Goal: Information Seeking & Learning: Find specific page/section

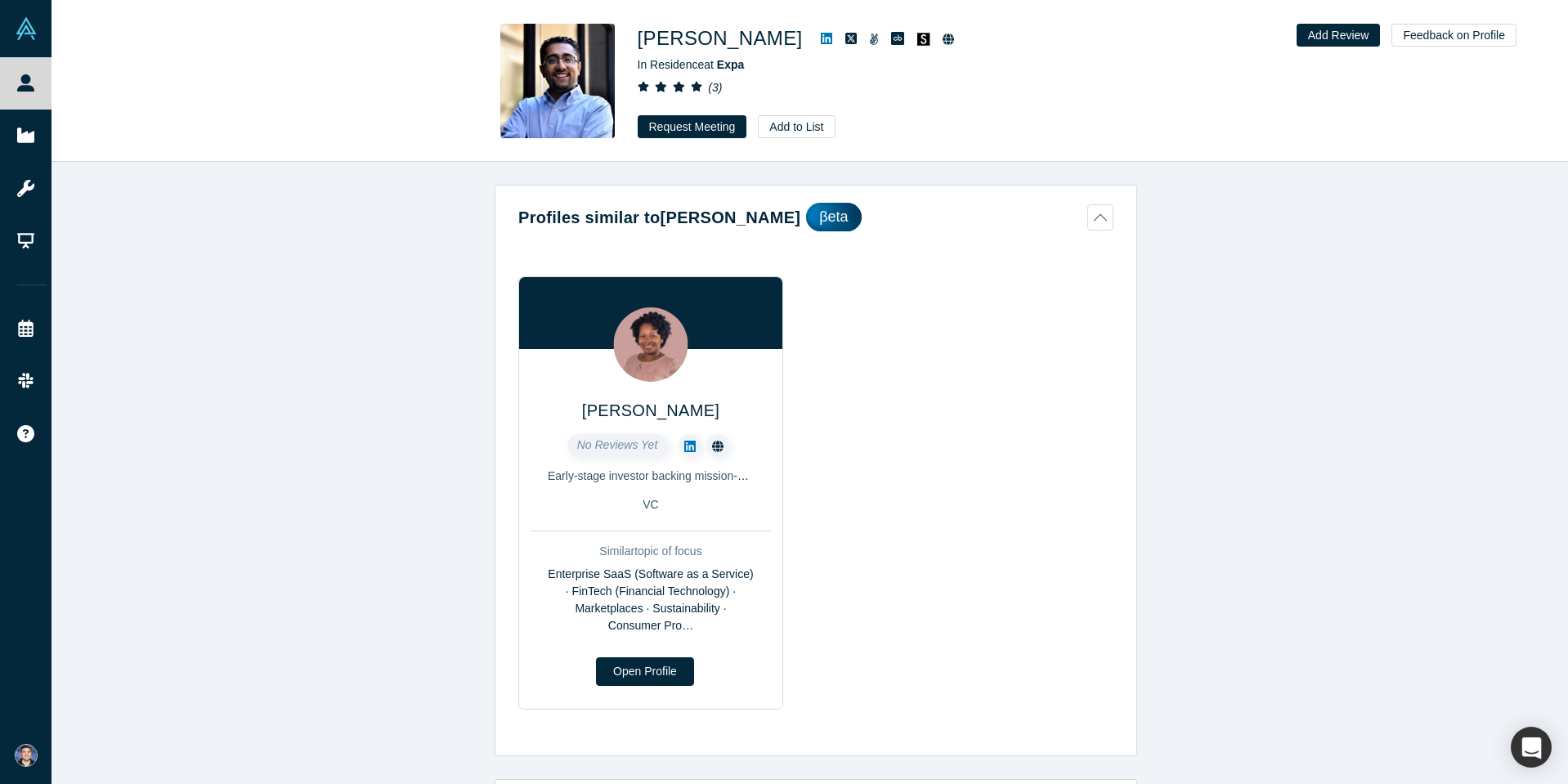
click at [648, 39] on h1 "Arjun Arora" at bounding box center [720, 39] width 165 height 30
copy div "Arjun Arora"
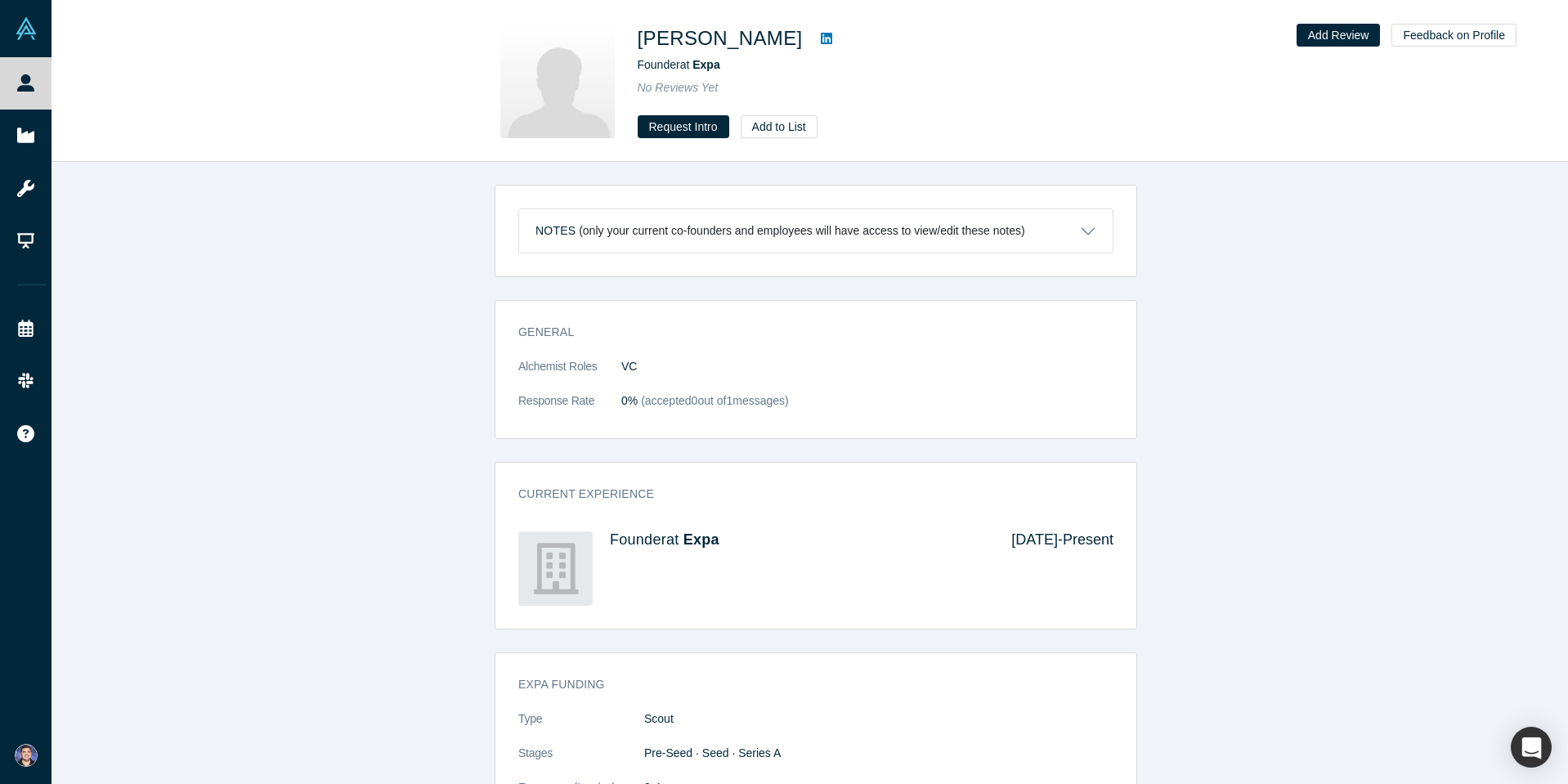
scroll to position [133, 0]
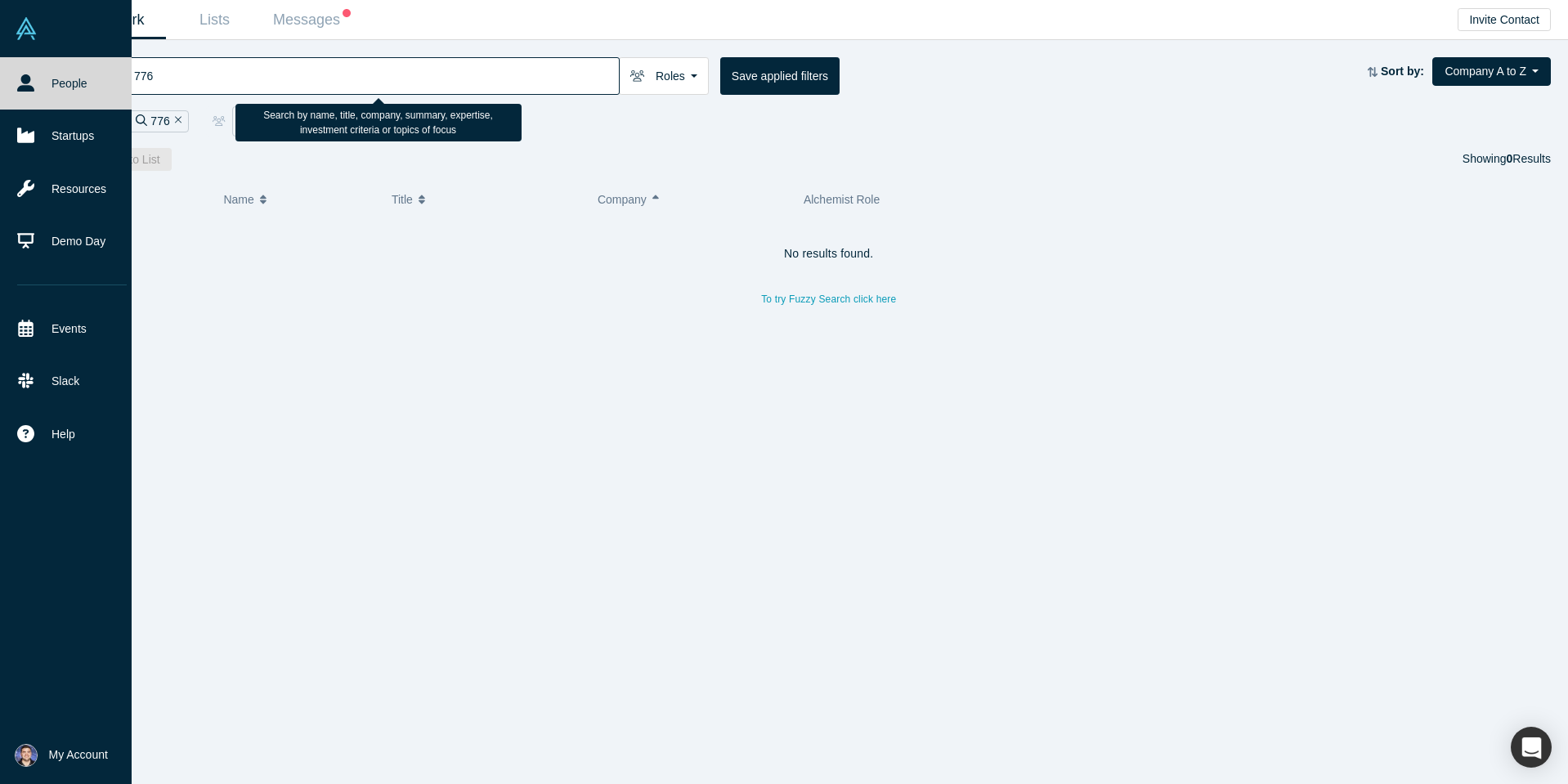
drag, startPoint x: 194, startPoint y: 78, endPoint x: 35, endPoint y: 93, distance: 159.7
click at [35, 93] on div "People Startups Resources Demo Day Events Slack Help Contact Us GDPR My Account…" at bounding box center [784, 392] width 1568 height 784
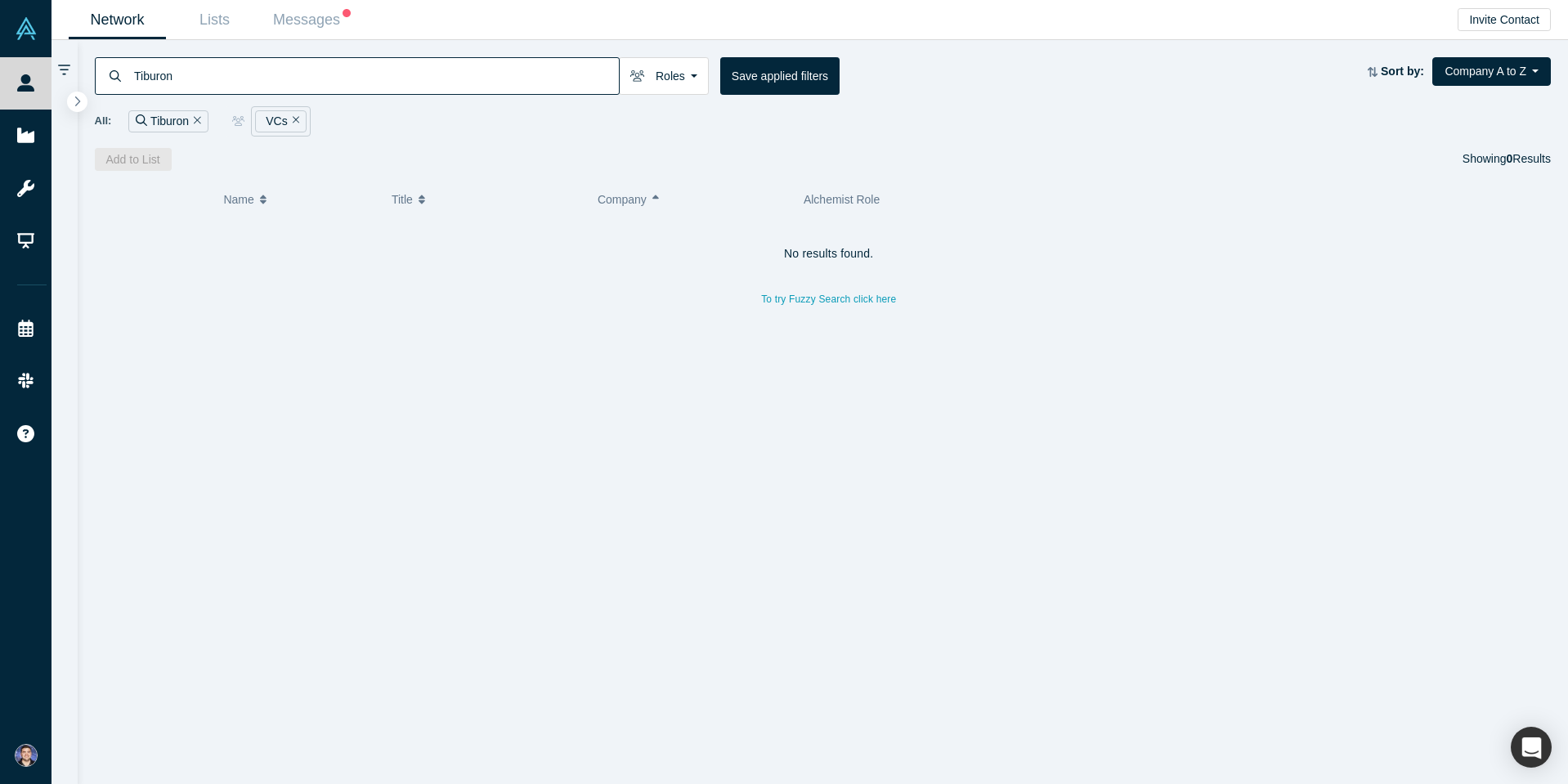
drag, startPoint x: 235, startPoint y: 80, endPoint x: -46, endPoint y: 62, distance: 281.6
click at [0, 62] on html "People Startups Resources Demo Day Events Slack Help Contact Us GDPR My Account…" at bounding box center [784, 392] width 1568 height 784
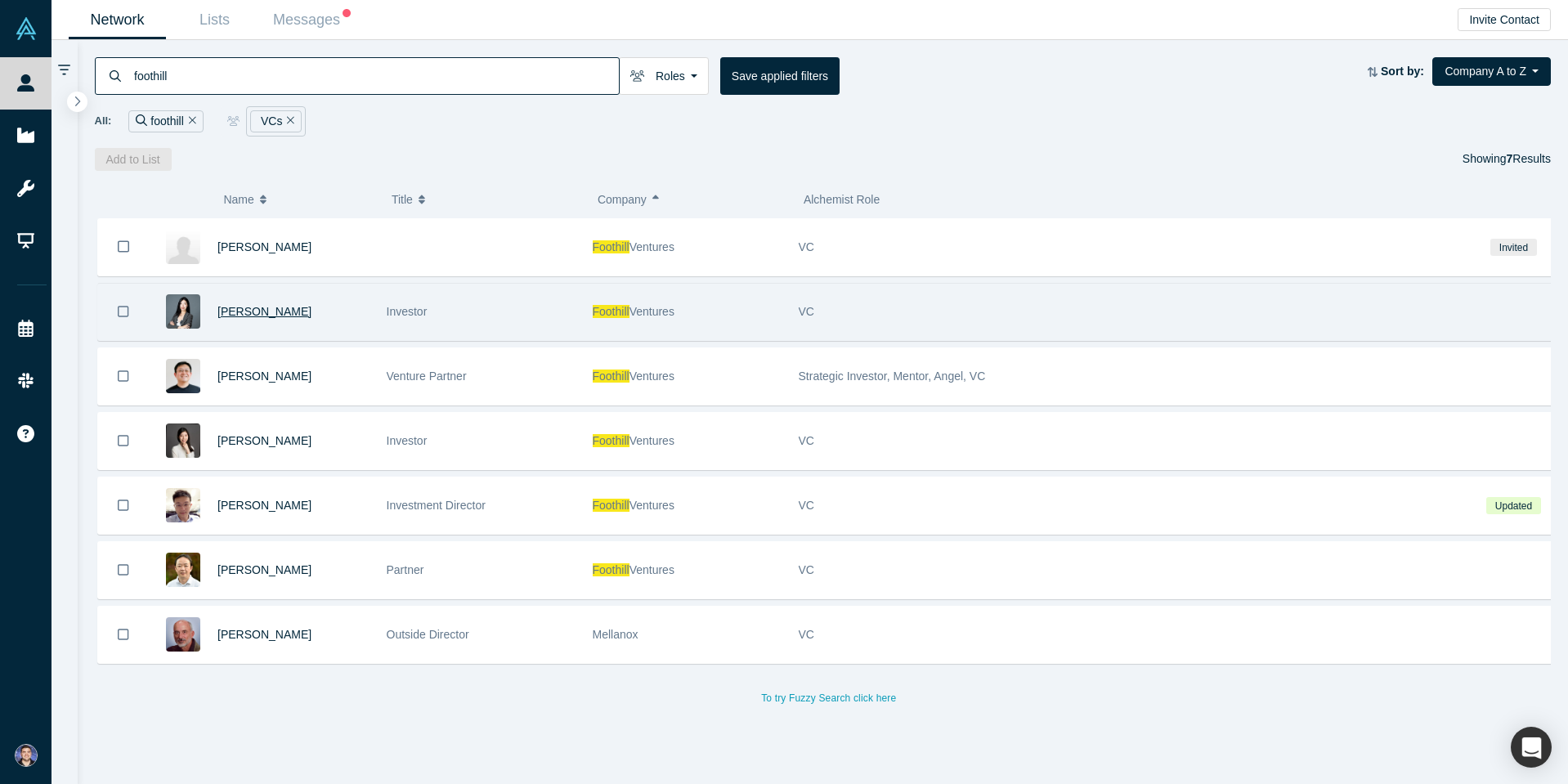
type input "foothill"
click at [242, 315] on span "Theresa Dai" at bounding box center [265, 311] width 94 height 13
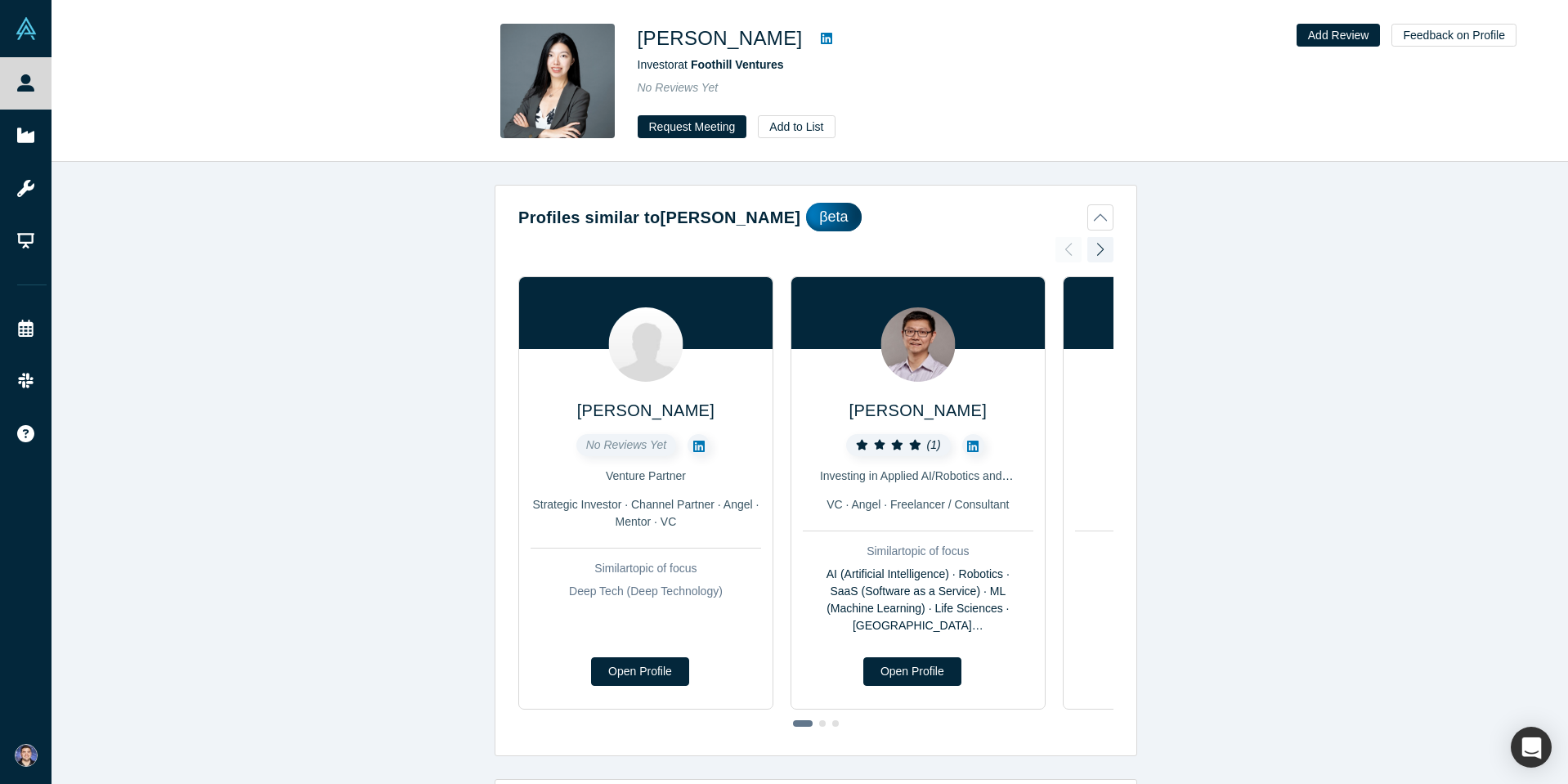
drag, startPoint x: 192, startPoint y: 146, endPoint x: 199, endPoint y: 135, distance: 13.0
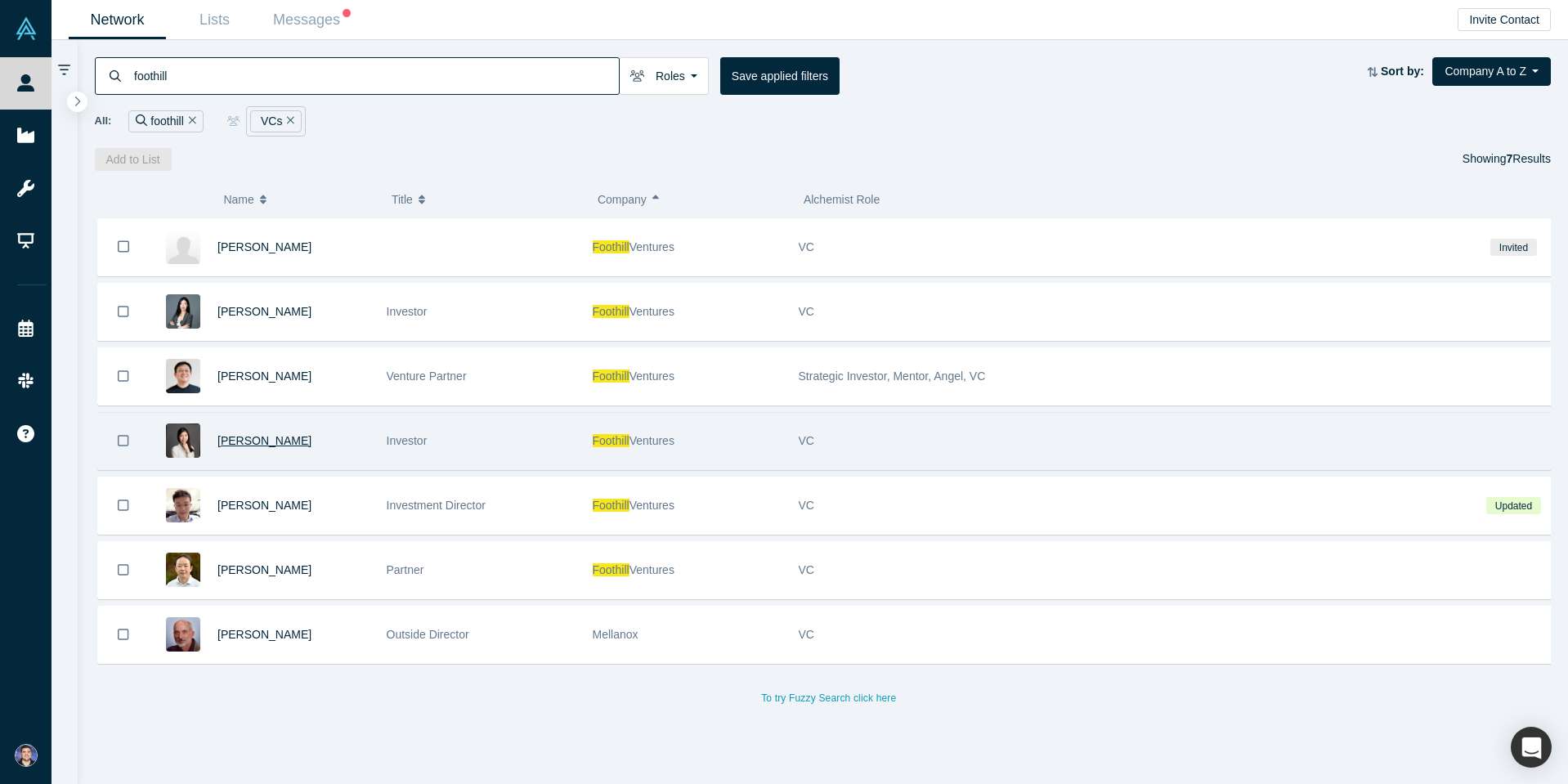
click at [247, 436] on span "Sophia Yu" at bounding box center [265, 440] width 94 height 13
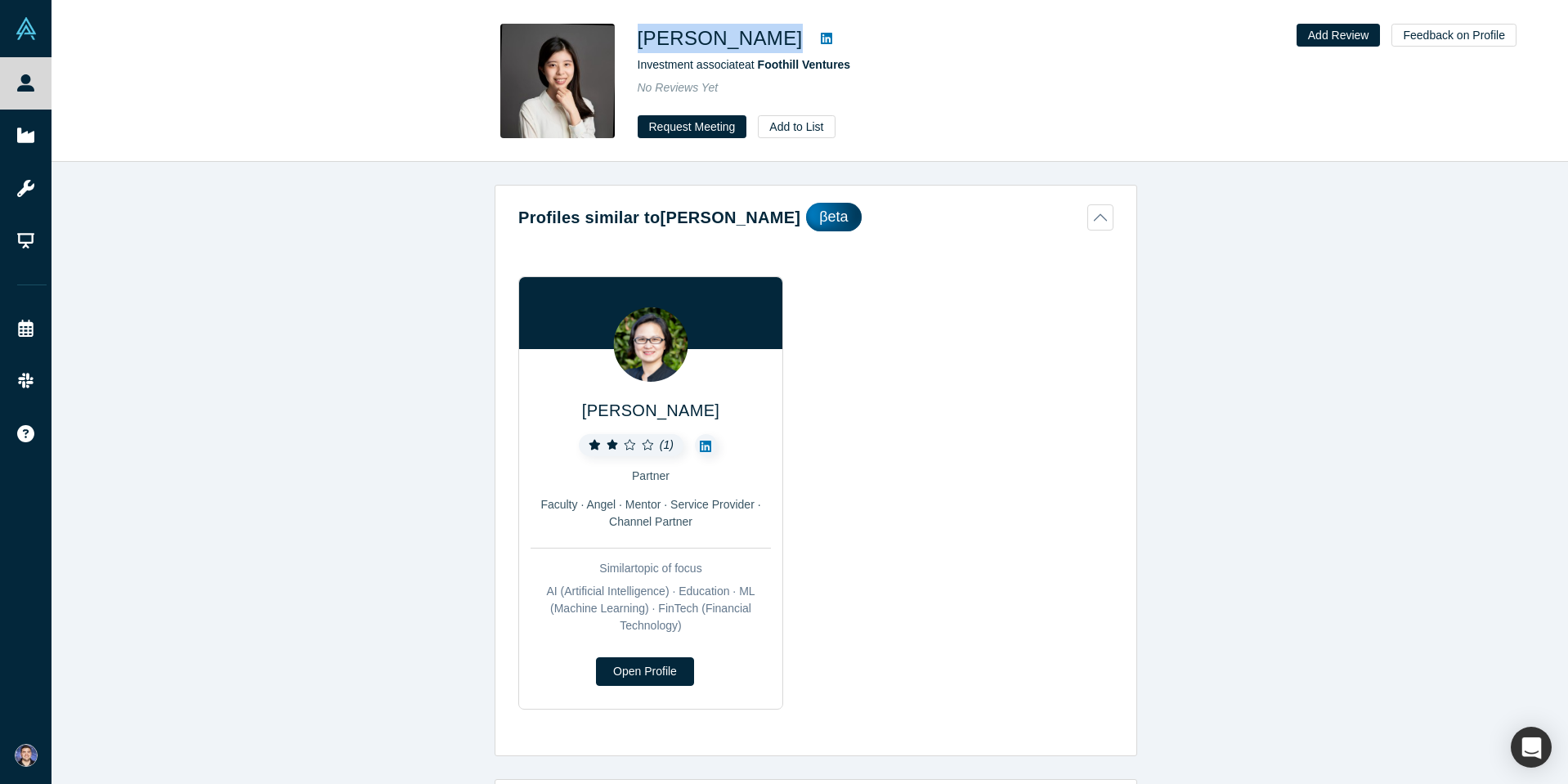
drag, startPoint x: 733, startPoint y: 37, endPoint x: 635, endPoint y: 41, distance: 98.1
click at [635, 41] on div "Sophia Yu Investment associate at Foothill Ventures No Reviews Yet Request Meet…" at bounding box center [810, 81] width 643 height 114
copy div "Sophia Yu"
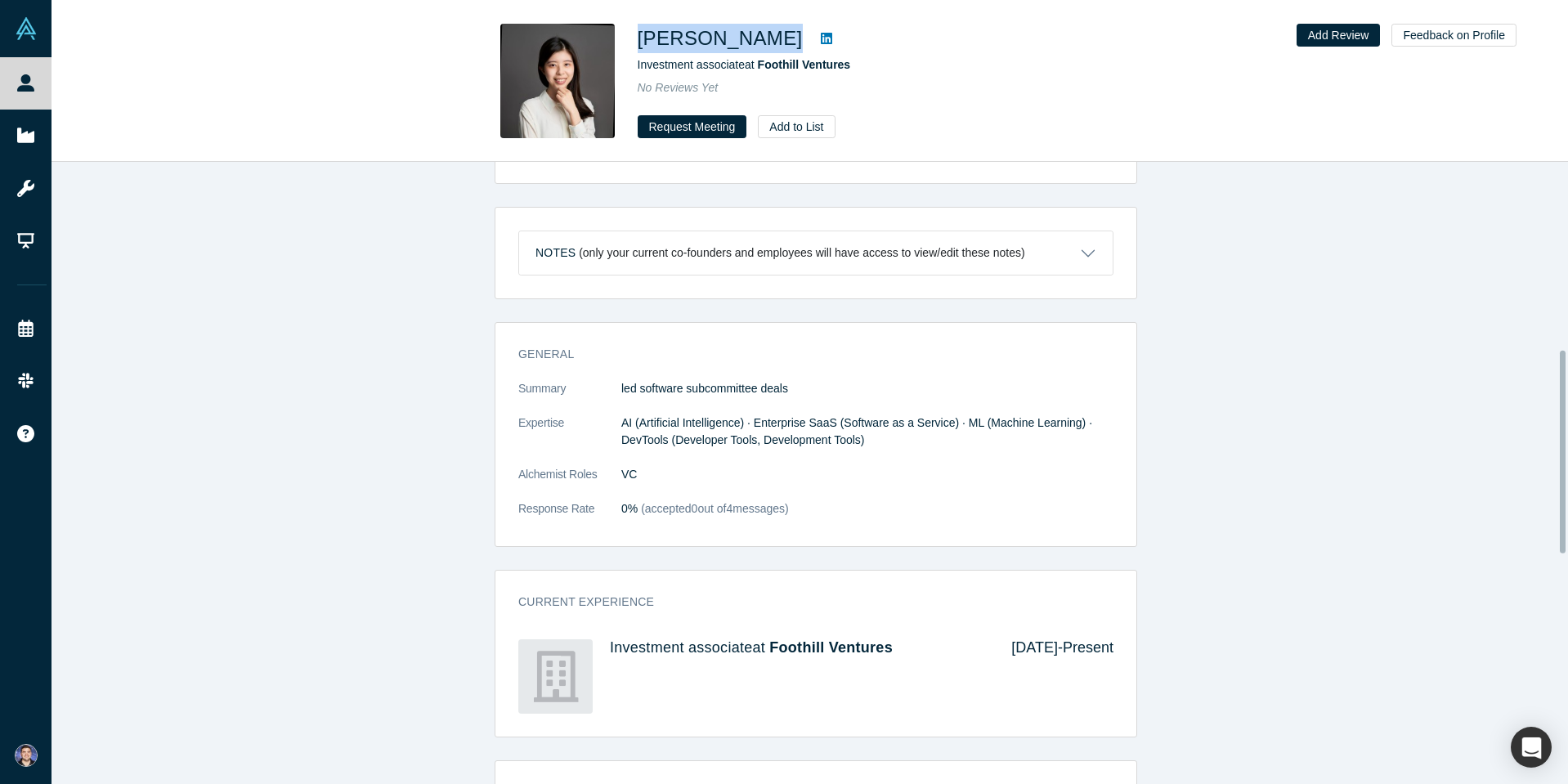
scroll to position [900, 0]
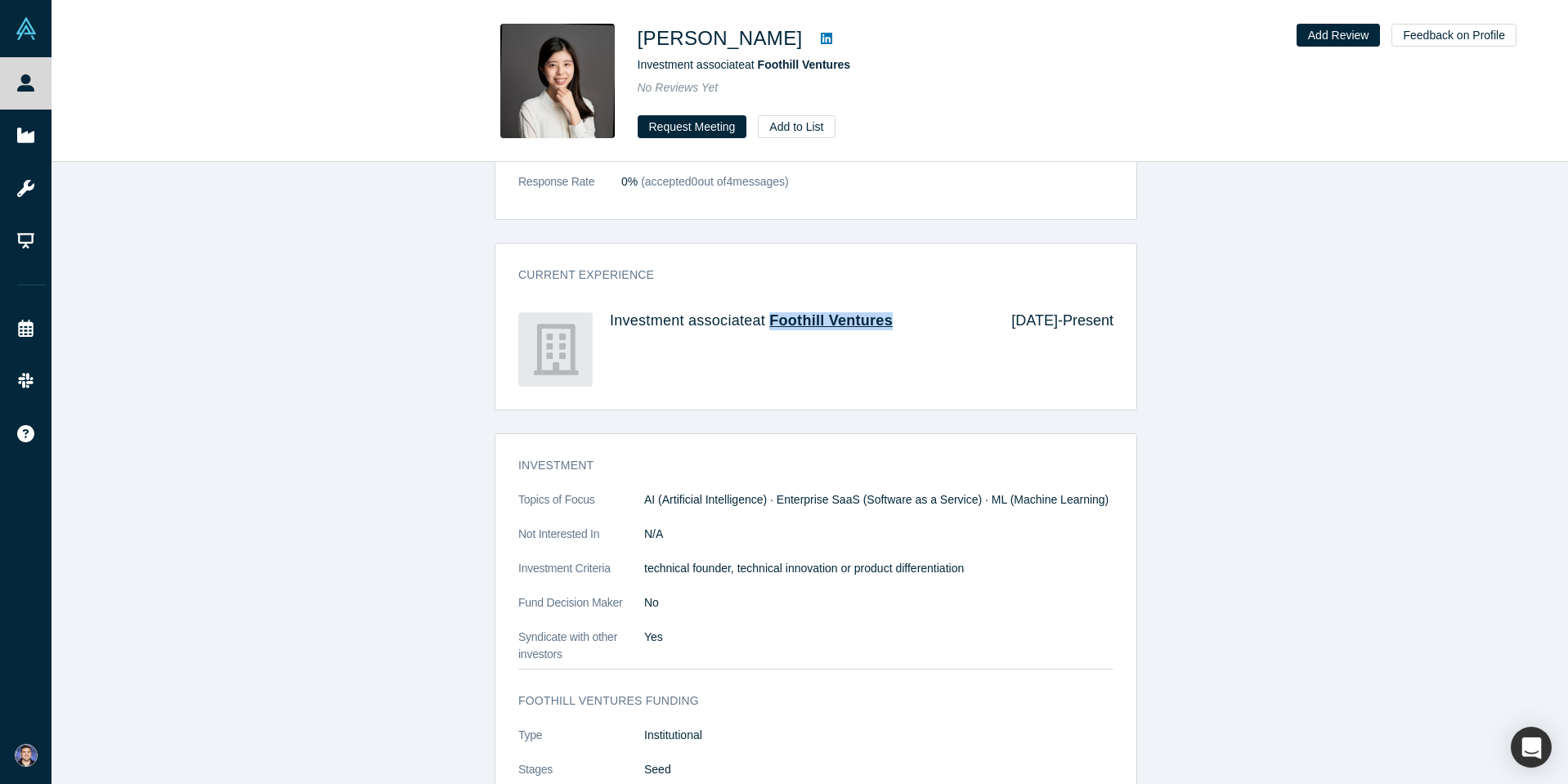
drag, startPoint x: 885, startPoint y: 317, endPoint x: 764, endPoint y: 318, distance: 121.0
click at [764, 318] on h4 "Investment associate at Foothill Ventures" at bounding box center [799, 321] width 379 height 18
copy span "Foothill Ventures"
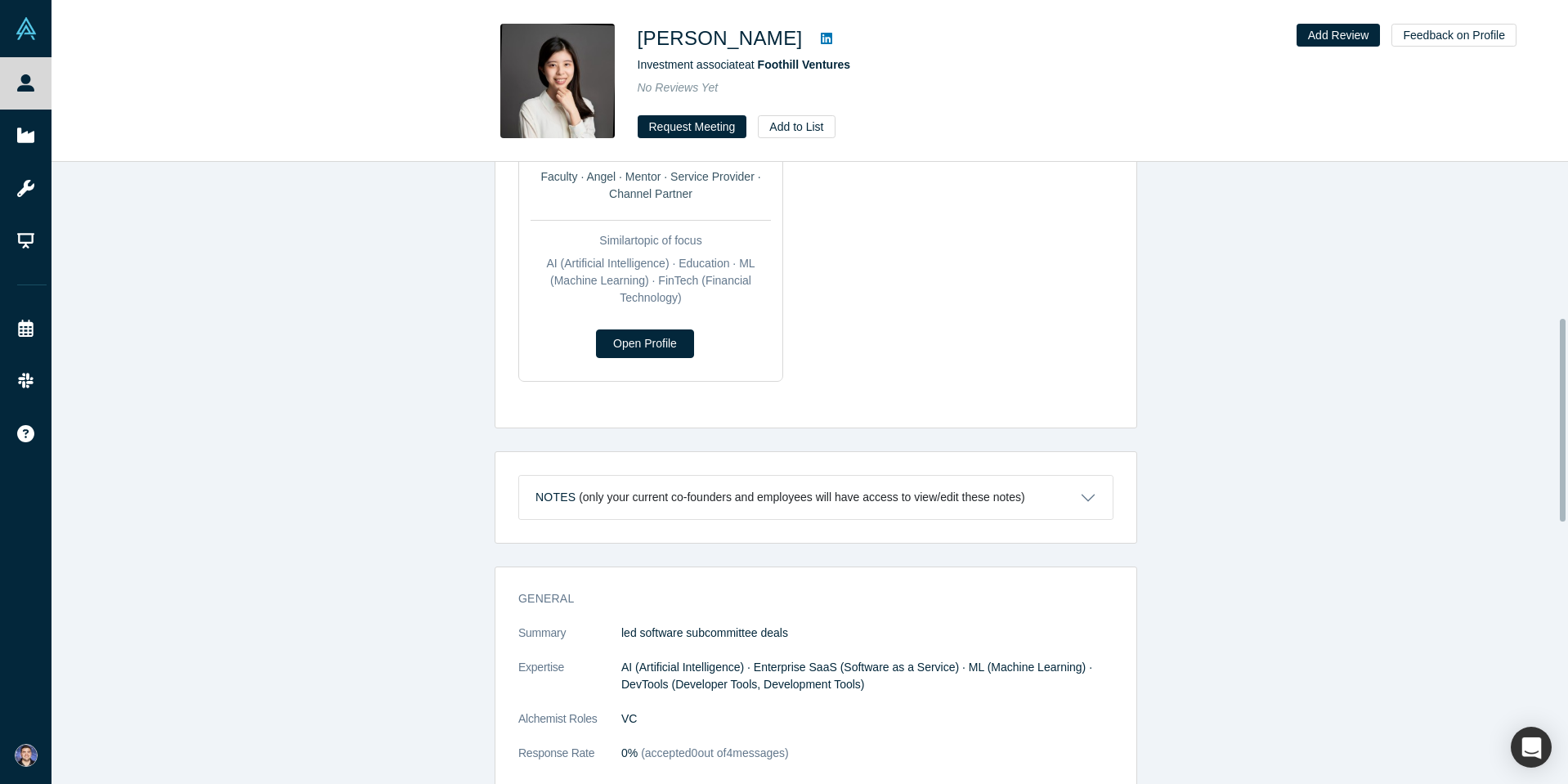
scroll to position [0, 0]
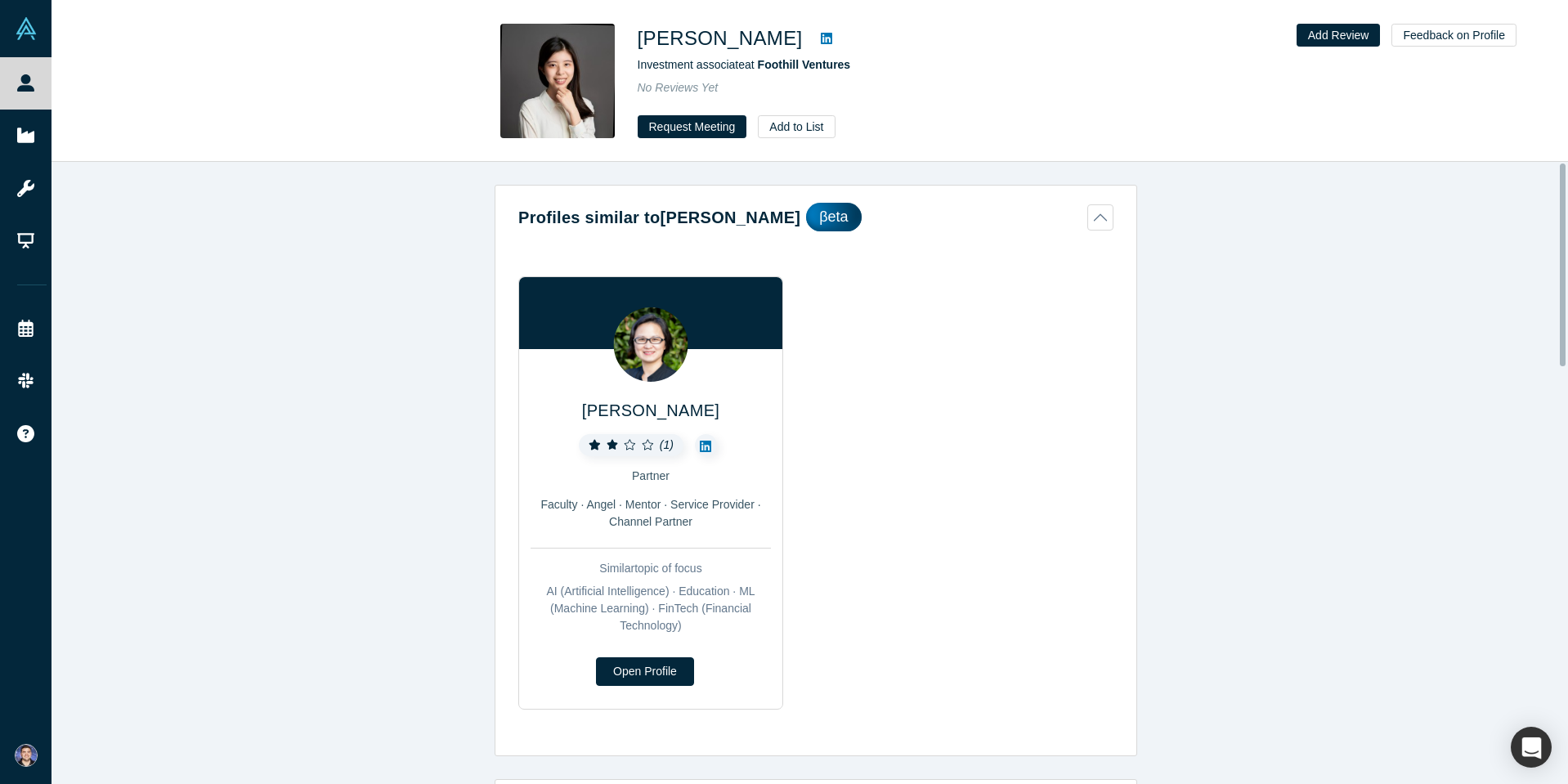
drag, startPoint x: 372, startPoint y: 405, endPoint x: 397, endPoint y: 45, distance: 360.9
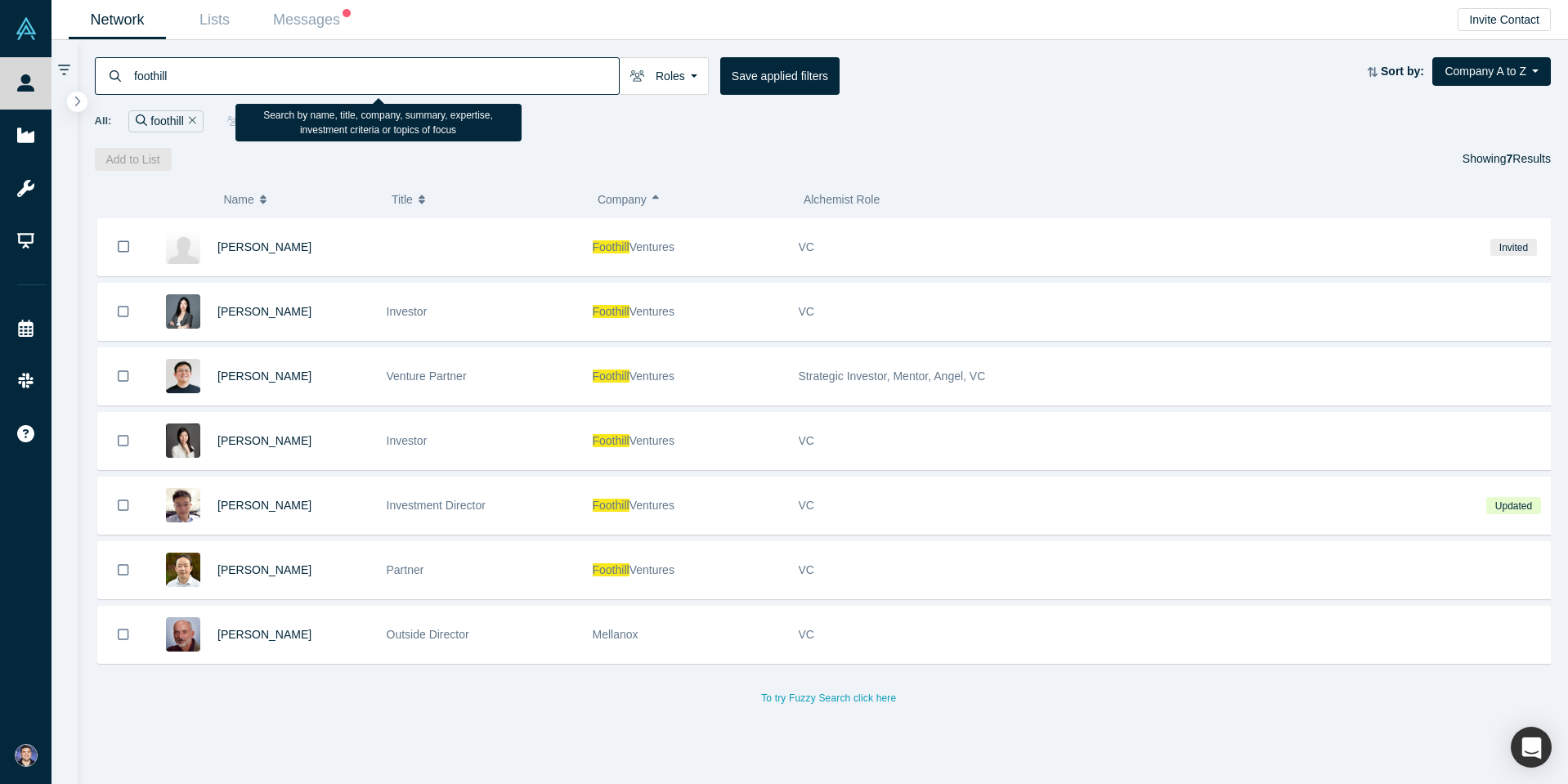
drag, startPoint x: 251, startPoint y: 76, endPoint x: 118, endPoint y: 76, distance: 133.0
click at [118, 76] on div "foothill" at bounding box center [357, 76] width 525 height 38
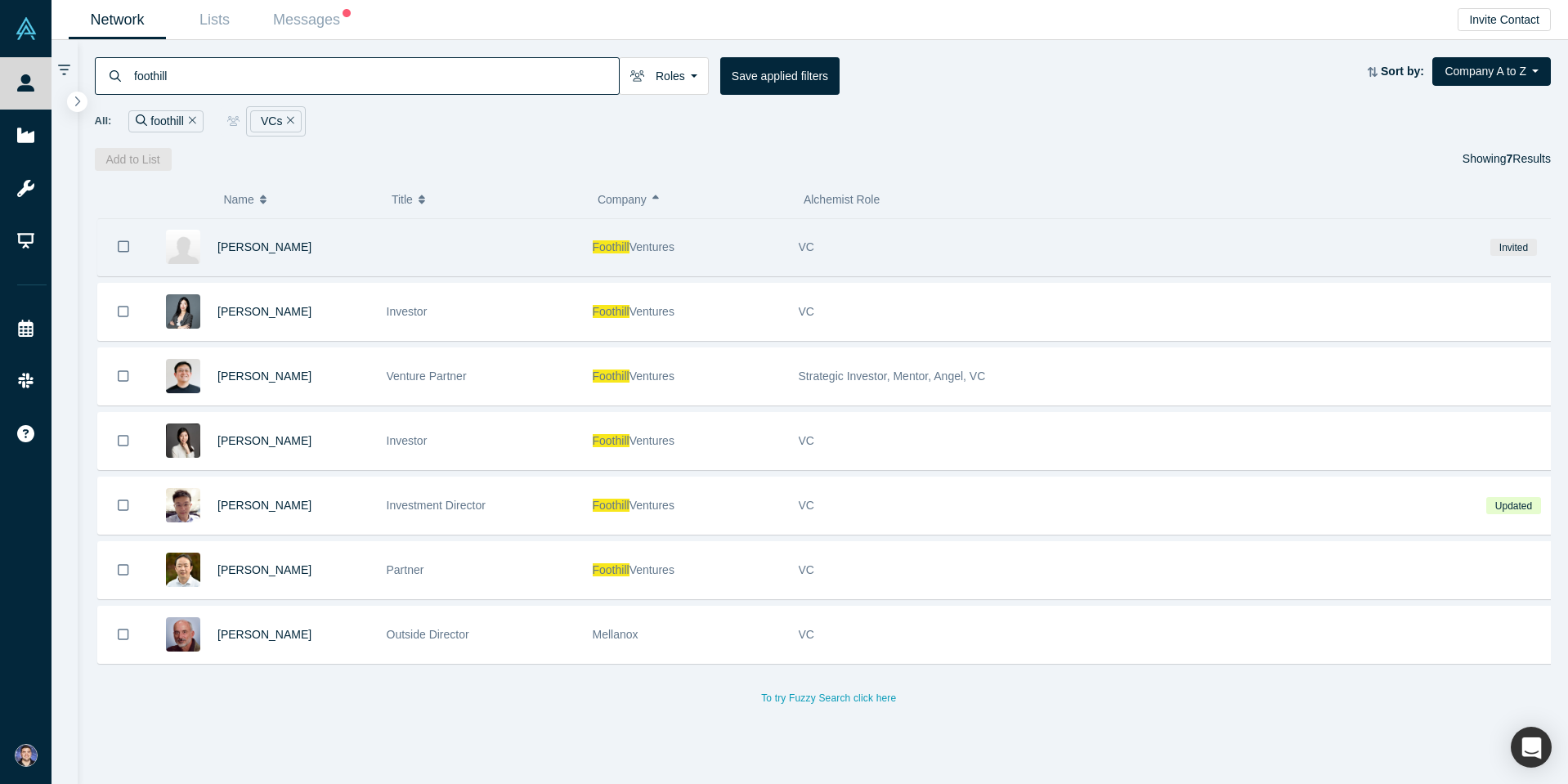
paste input "SignalFire"
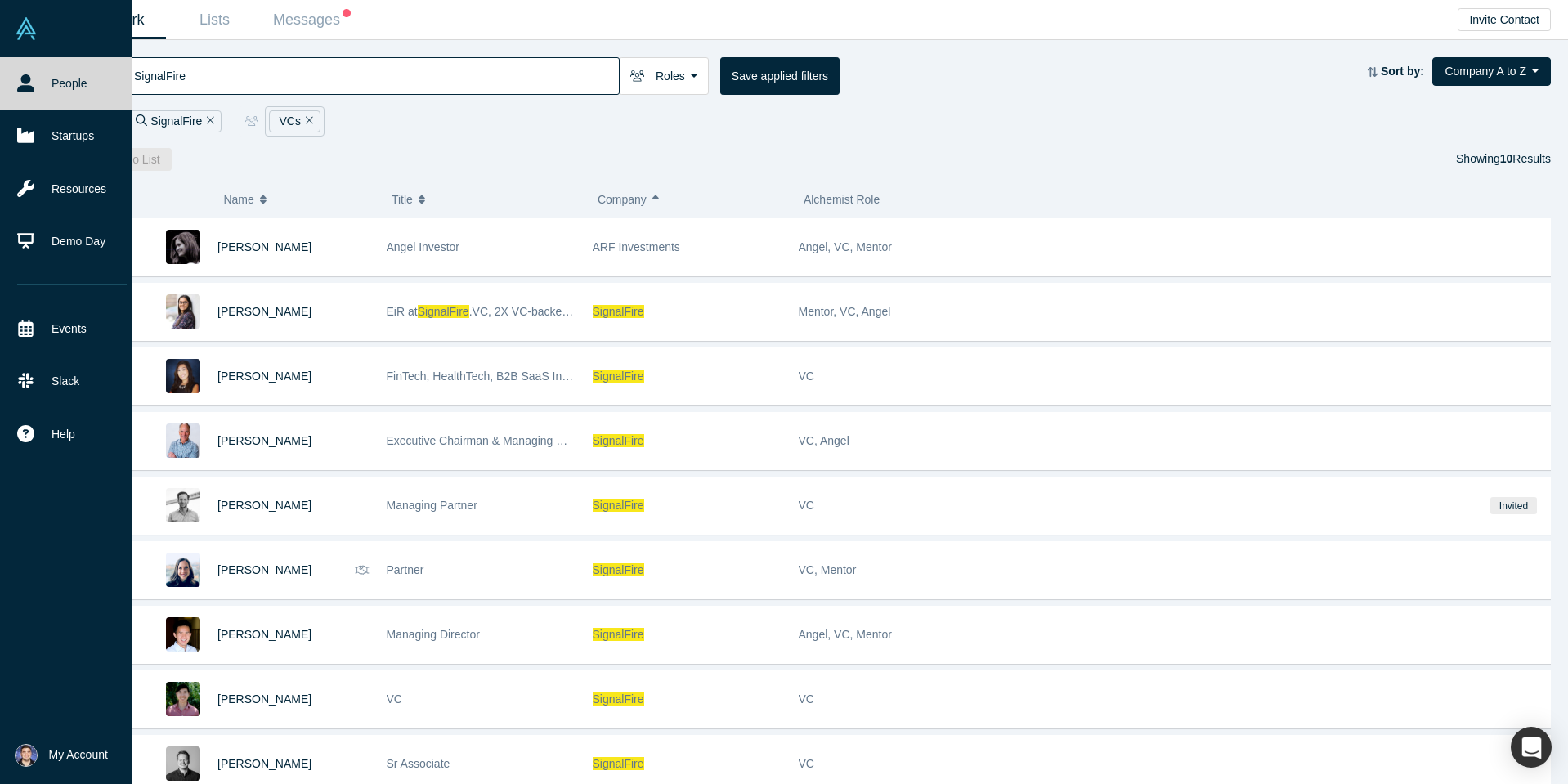
type input "SignalFire"
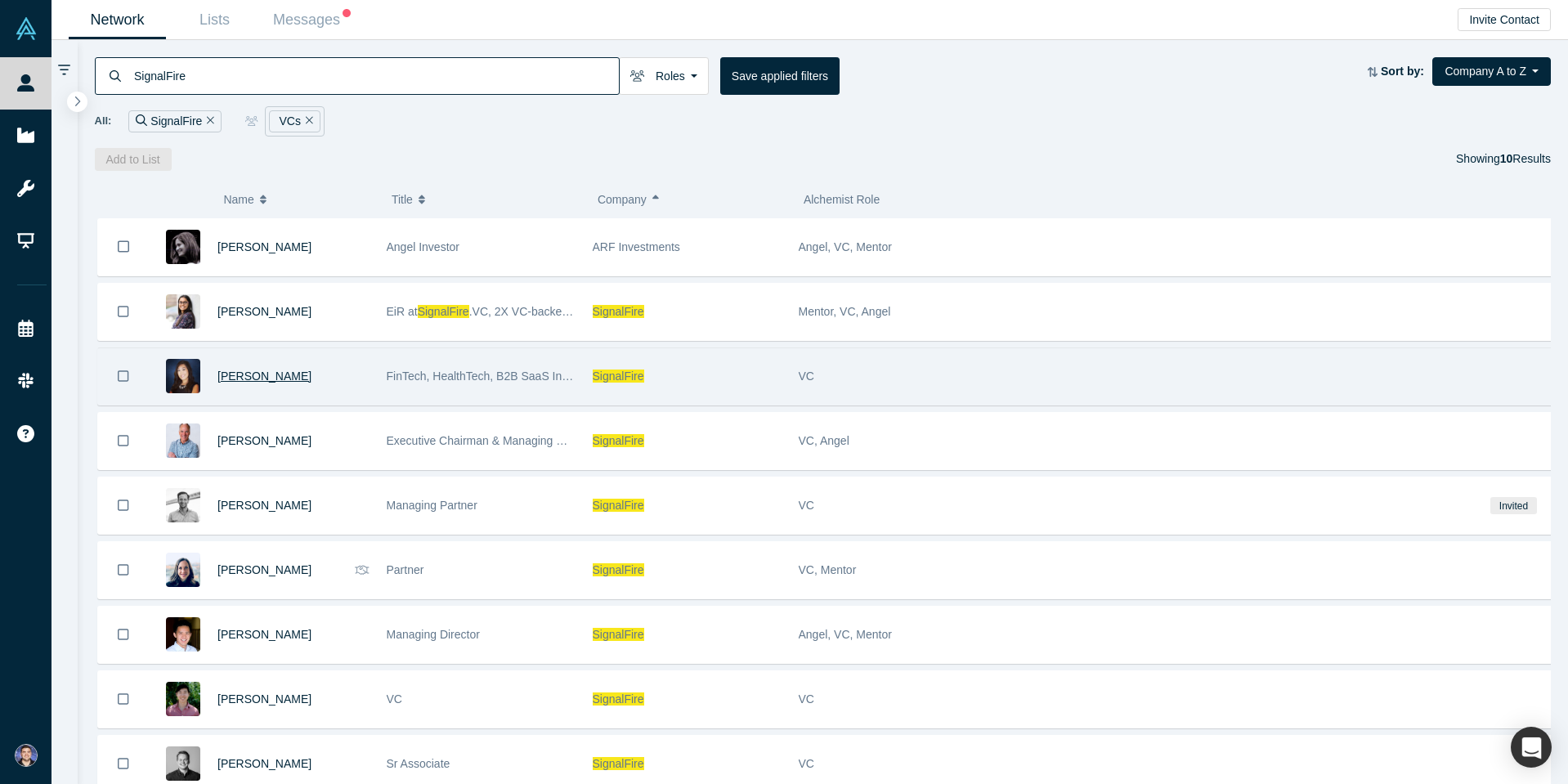
click at [251, 373] on span "Sooah Cho" at bounding box center [265, 376] width 94 height 13
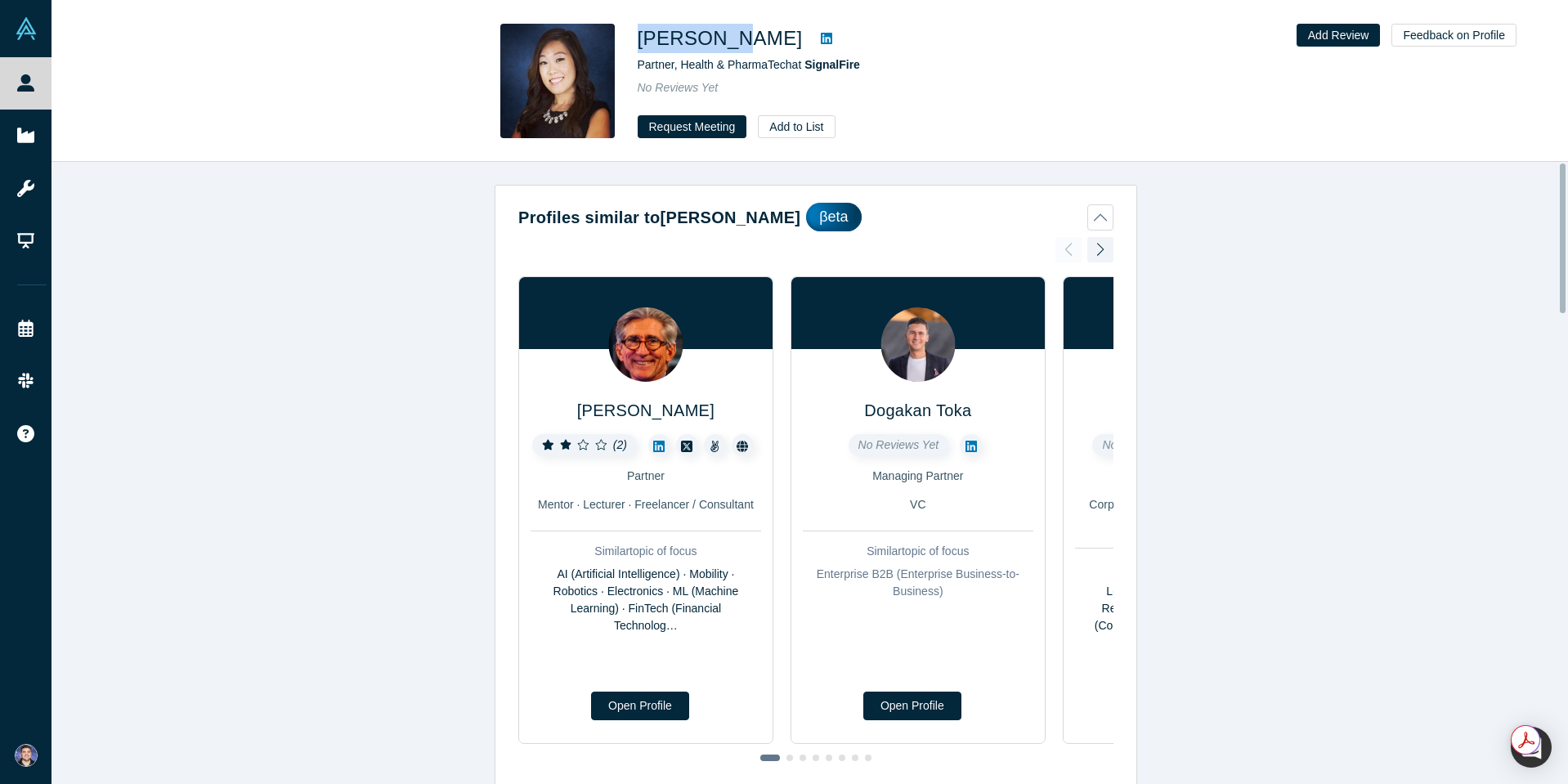
drag, startPoint x: 734, startPoint y: 44, endPoint x: 643, endPoint y: 42, distance: 91.0
click at [643, 42] on h1 "Sooah Cho" at bounding box center [720, 39] width 165 height 30
copy h1 "Sooah Cho"
drag, startPoint x: 865, startPoint y: 67, endPoint x: 805, endPoint y: 67, distance: 60.0
click at [805, 67] on div "Partner, Health & PharmaTech at SignalFire" at bounding box center [866, 65] width 458 height 17
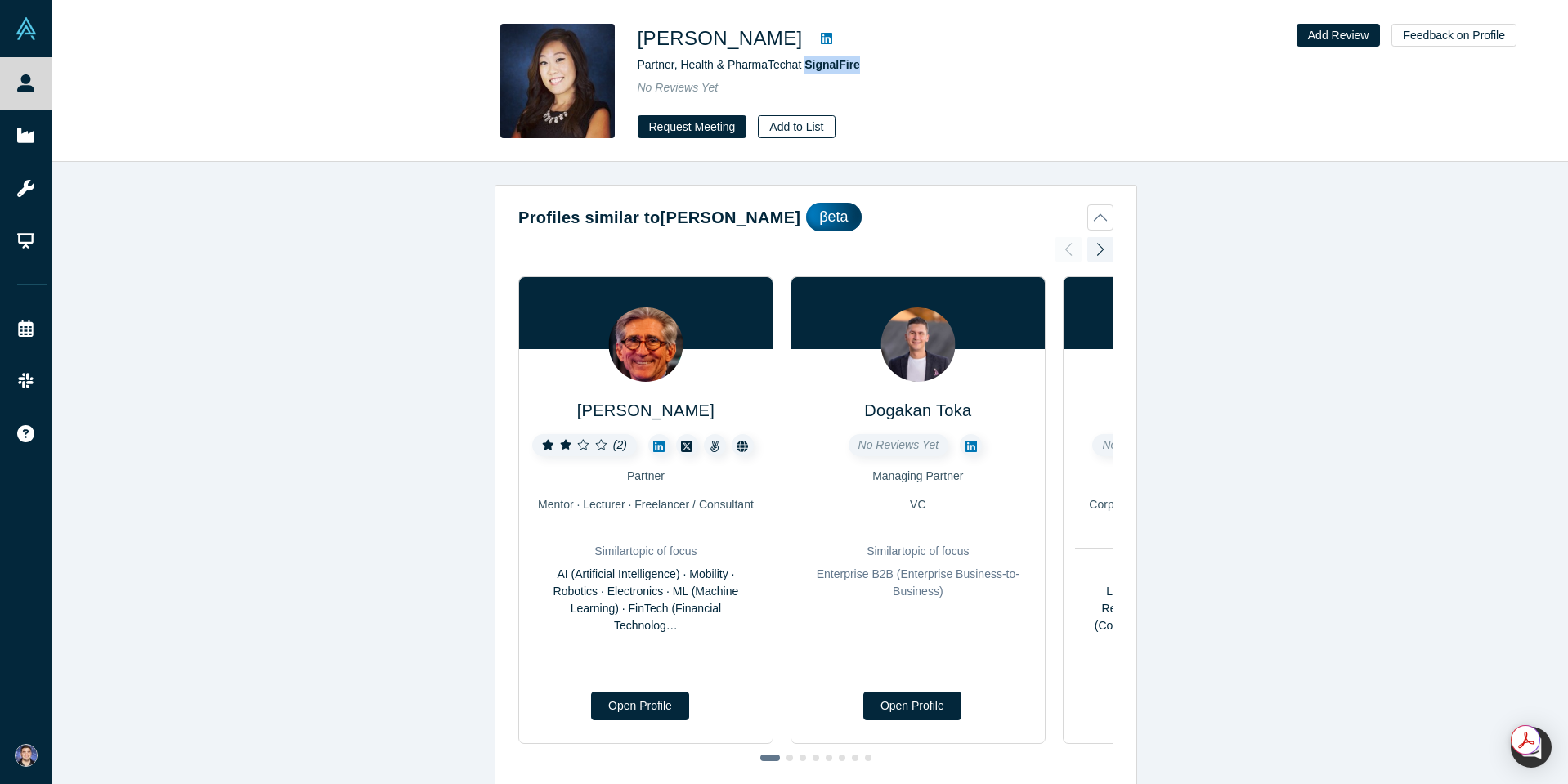
copy span "SignalFire"
drag, startPoint x: 256, startPoint y: 260, endPoint x: 278, endPoint y: 286, distance: 34.1
click at [262, 284] on div "Profiles similar to Sooah Cho βeta Tom Kosnik ( 2 ) Partner Mentor · Lecturer ·…" at bounding box center [816, 479] width 1529 height 634
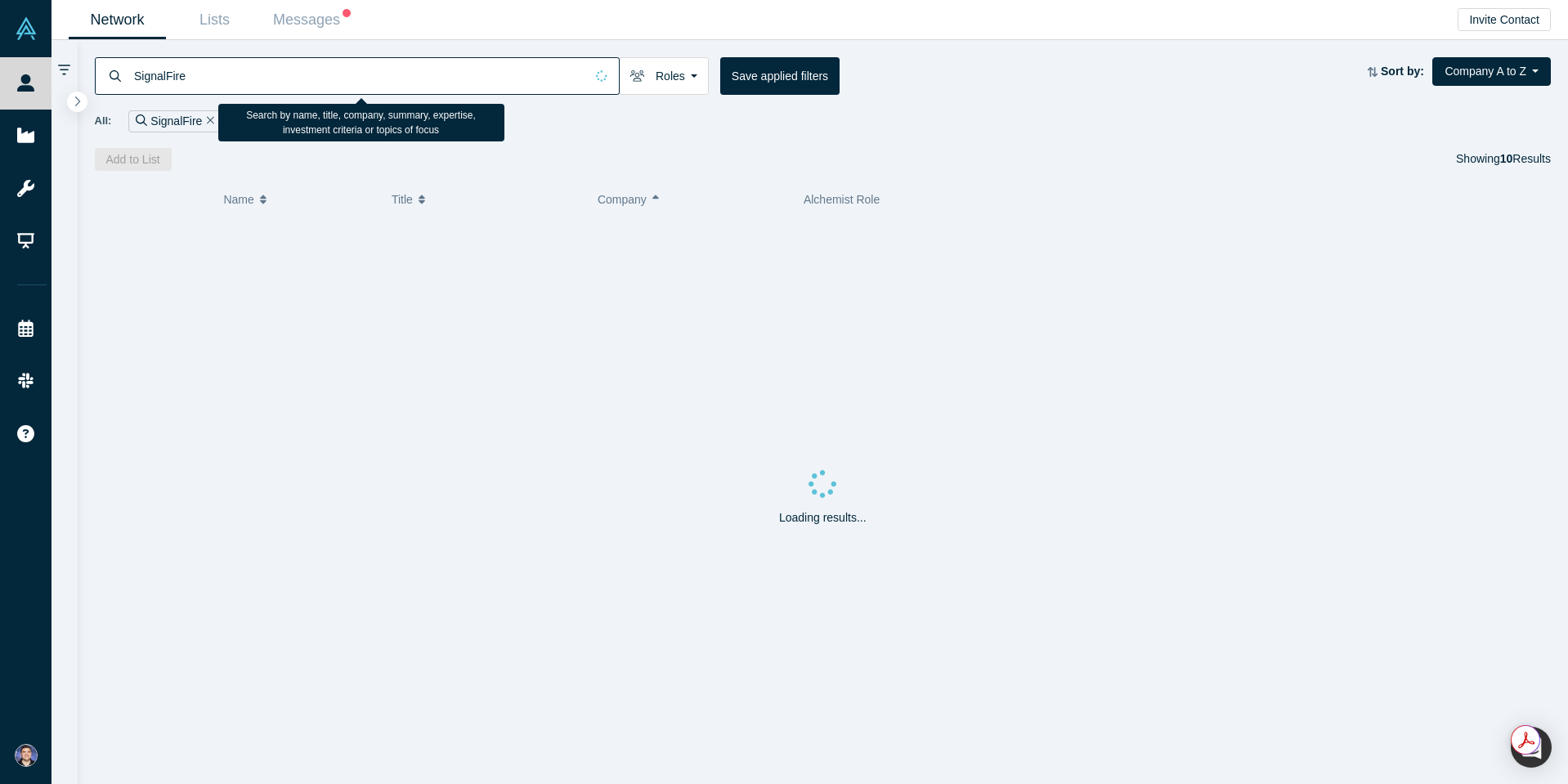
drag, startPoint x: 197, startPoint y: 77, endPoint x: 105, endPoint y: 70, distance: 92.3
click at [105, 70] on div "SignalFire" at bounding box center [357, 76] width 525 height 38
paste input "NextGen"
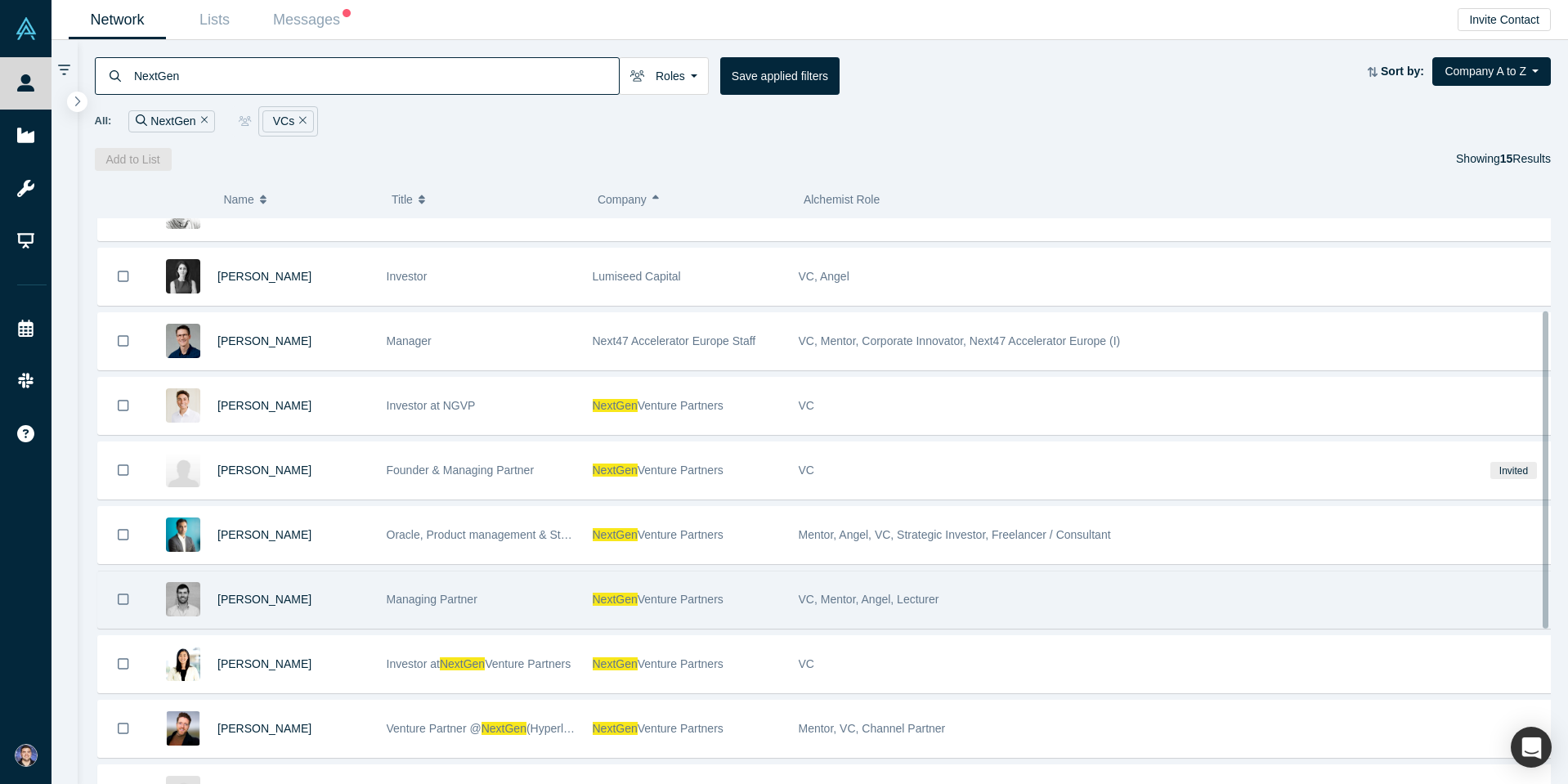
scroll to position [164, 0]
type input "NextGen"
click at [238, 603] on span "Jon Bassett" at bounding box center [265, 600] width 94 height 13
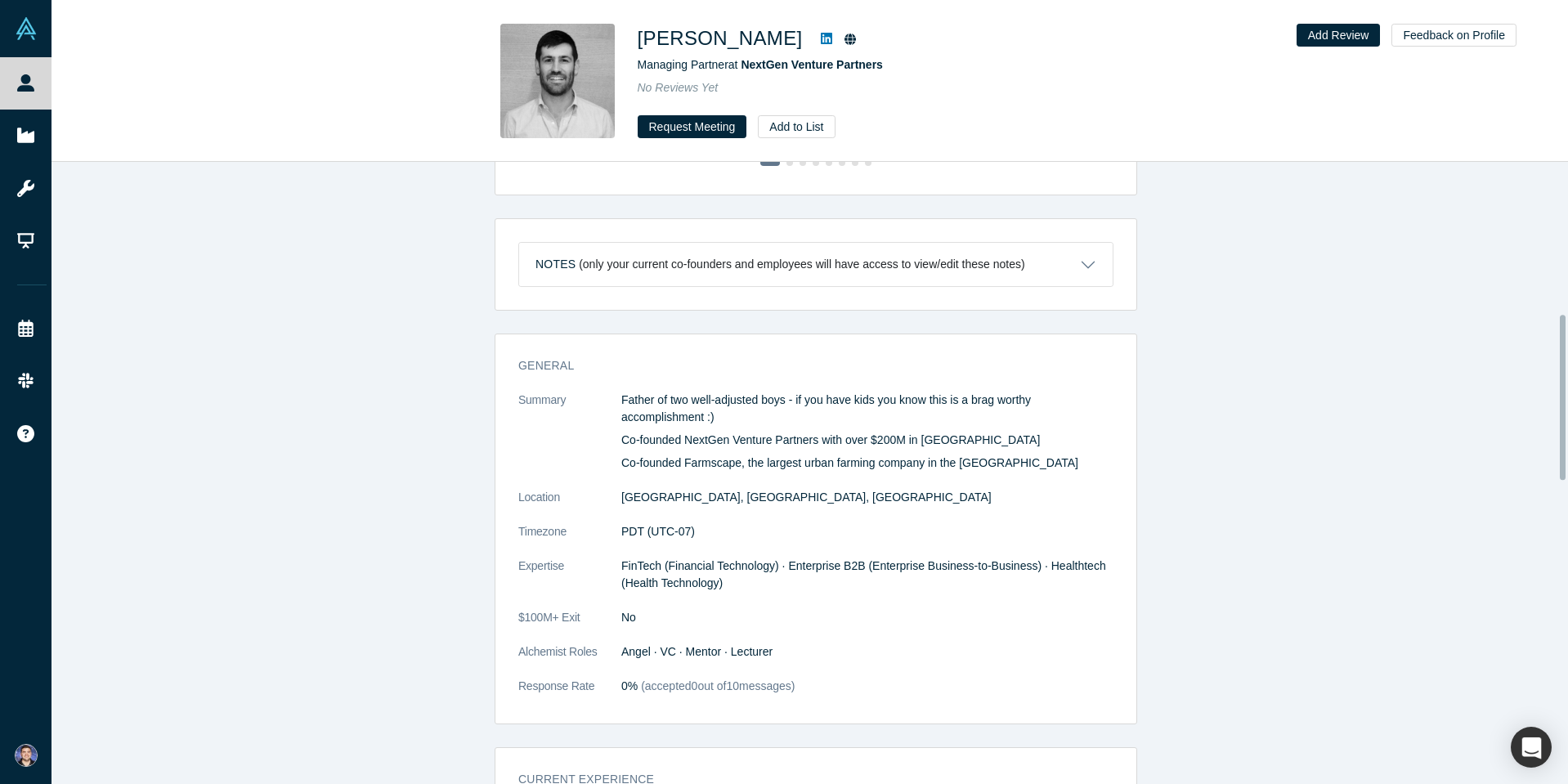
scroll to position [573, 0]
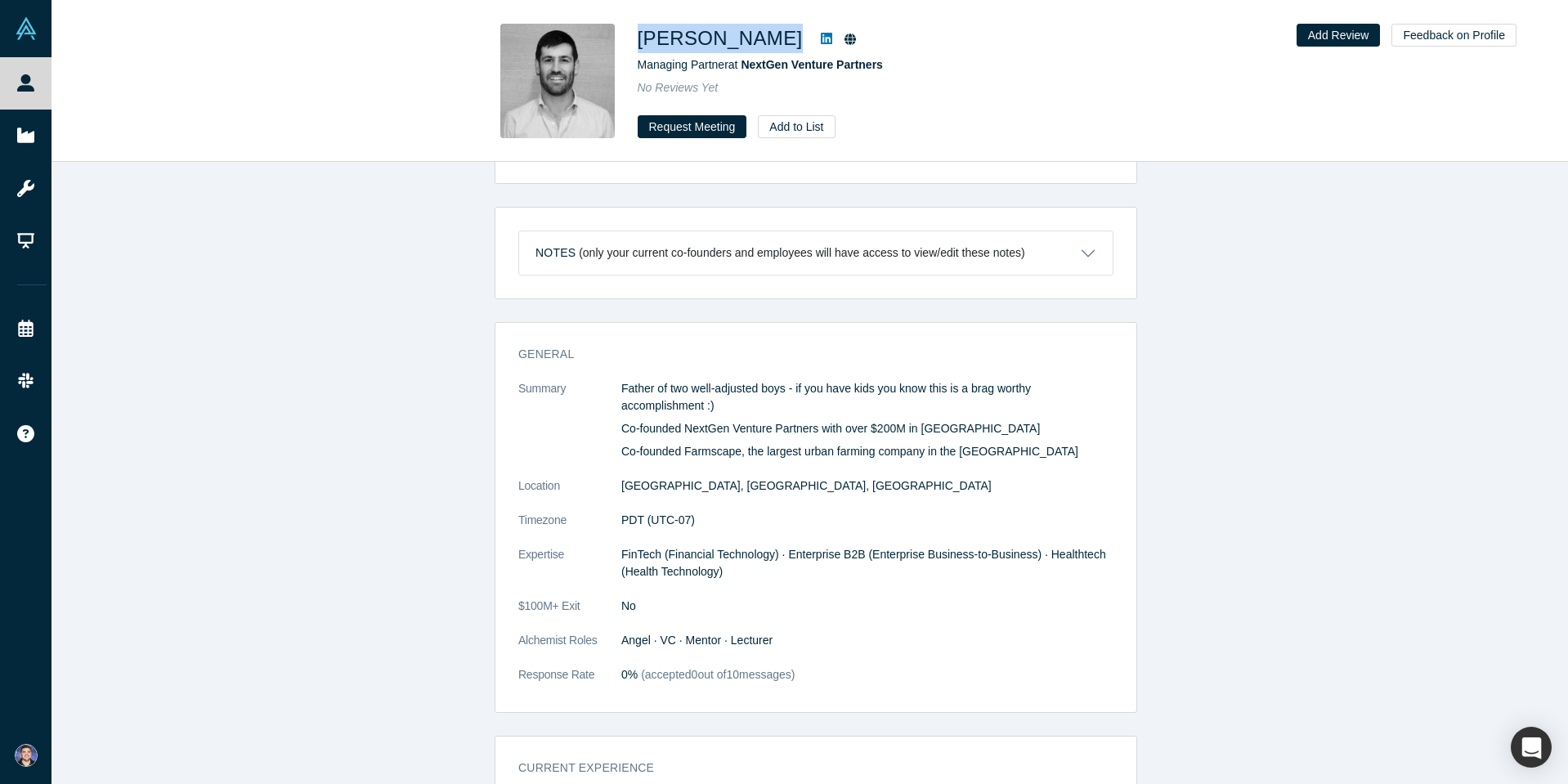
drag, startPoint x: 743, startPoint y: 33, endPoint x: 643, endPoint y: 41, distance: 100.3
click at [638, 41] on div "Jon Bassett" at bounding box center [866, 39] width 458 height 30
copy div "Jon Bassett"
drag, startPoint x: 898, startPoint y: 67, endPoint x: 747, endPoint y: 71, distance: 151.1
click at [747, 71] on div "Managing Partner at NextGen Venture Partners" at bounding box center [866, 65] width 458 height 17
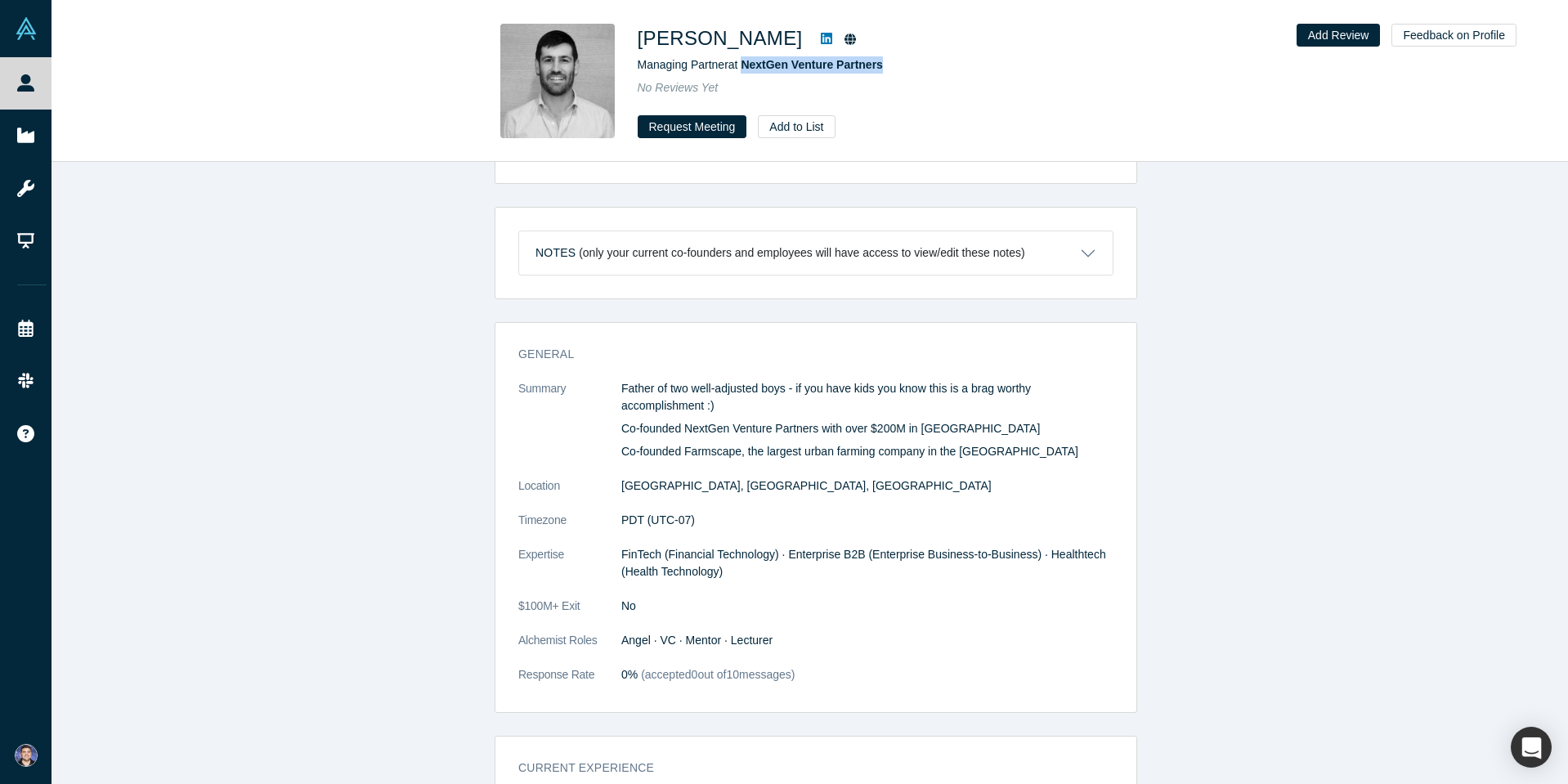
copy span "NextGen Venture Partners"
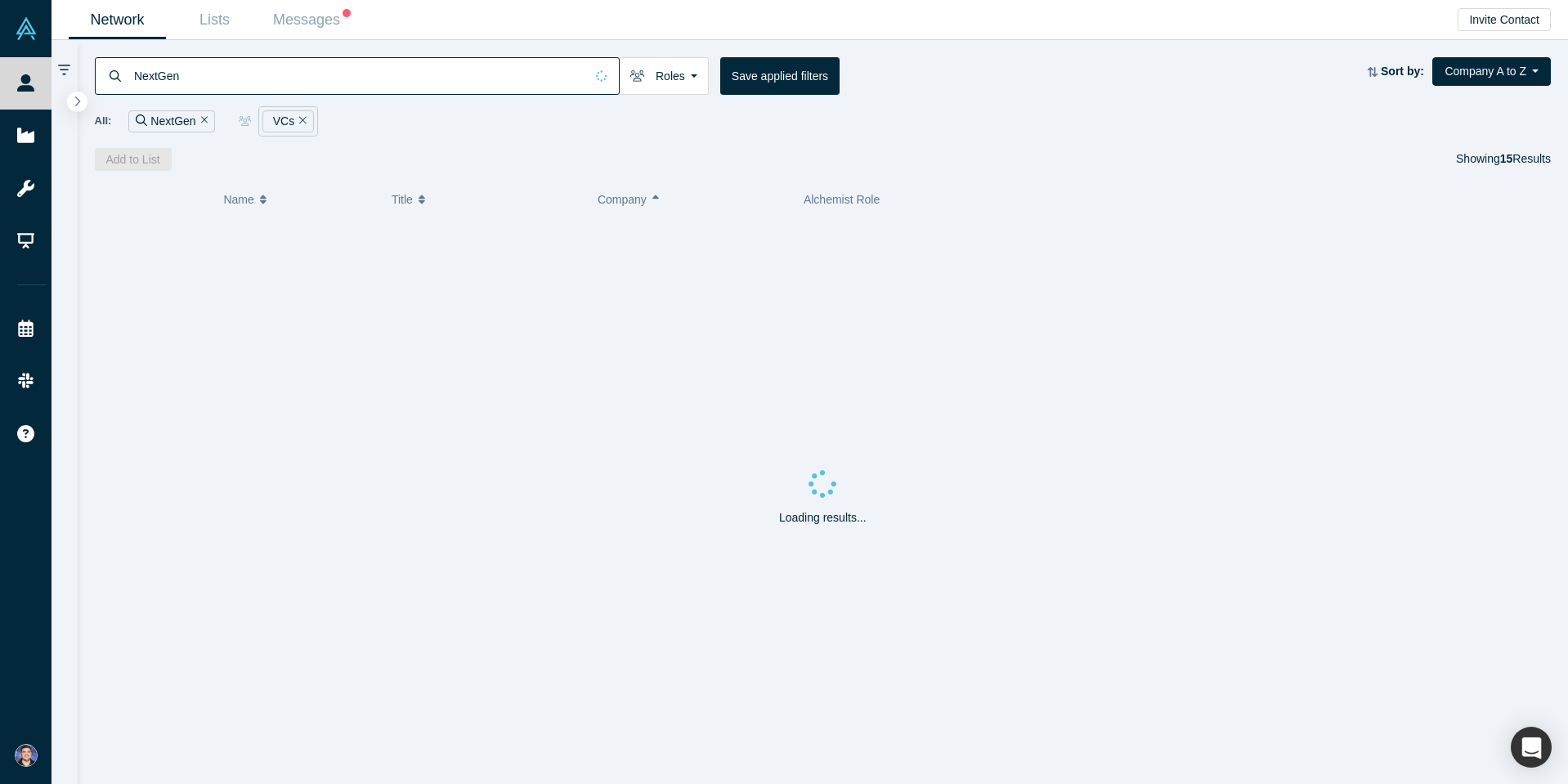
click at [222, 76] on input "NextGen" at bounding box center [358, 76] width 452 height 39
paste input "Olima"
drag, startPoint x: 244, startPoint y: 78, endPoint x: -37, endPoint y: 71, distance: 281.1
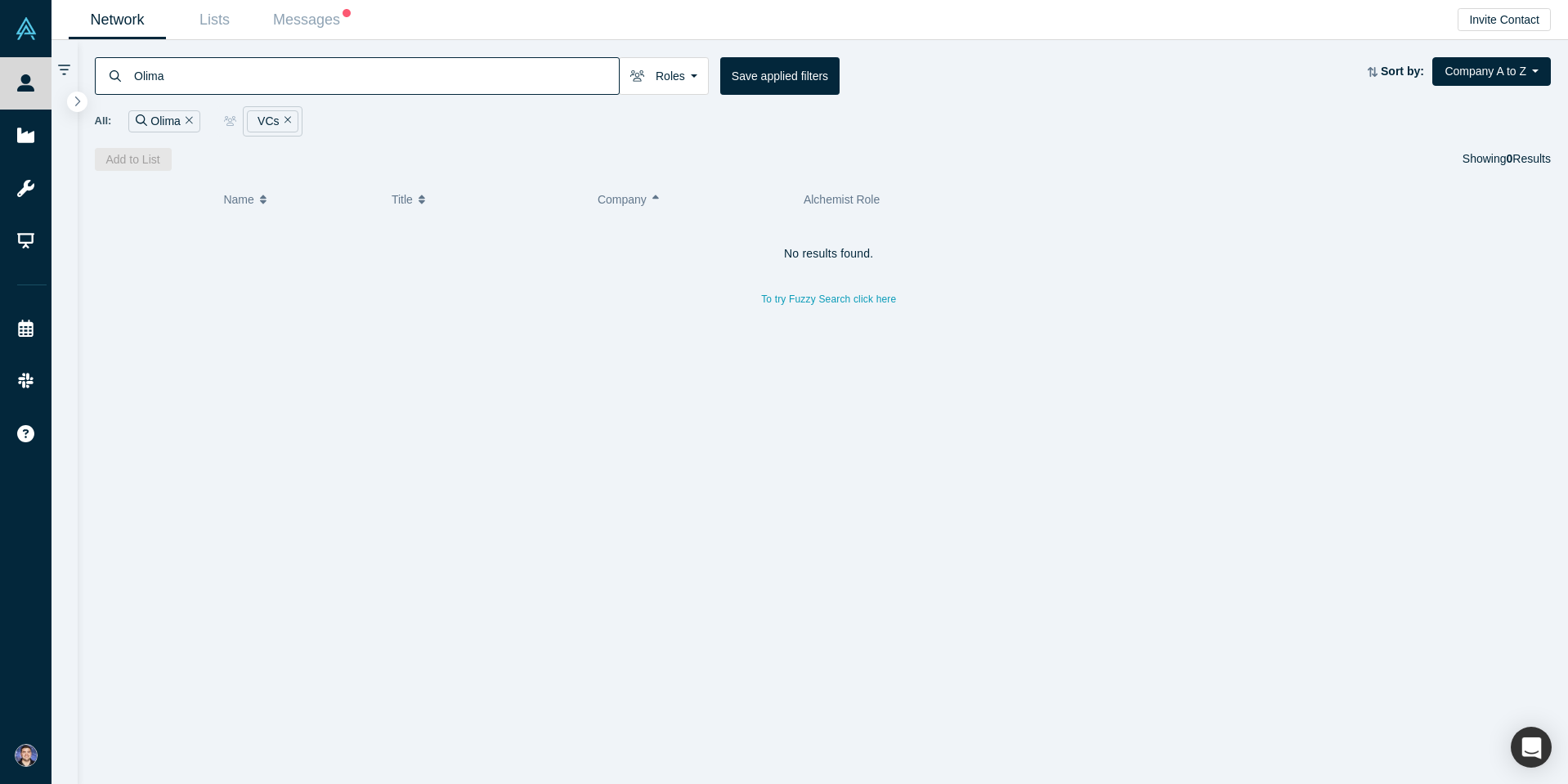
click at [0, 71] on html "People Startups Resources Demo Day Events Slack Help Contact Us GDPR My Account…" at bounding box center [784, 392] width 1568 height 784
type input "matrix"
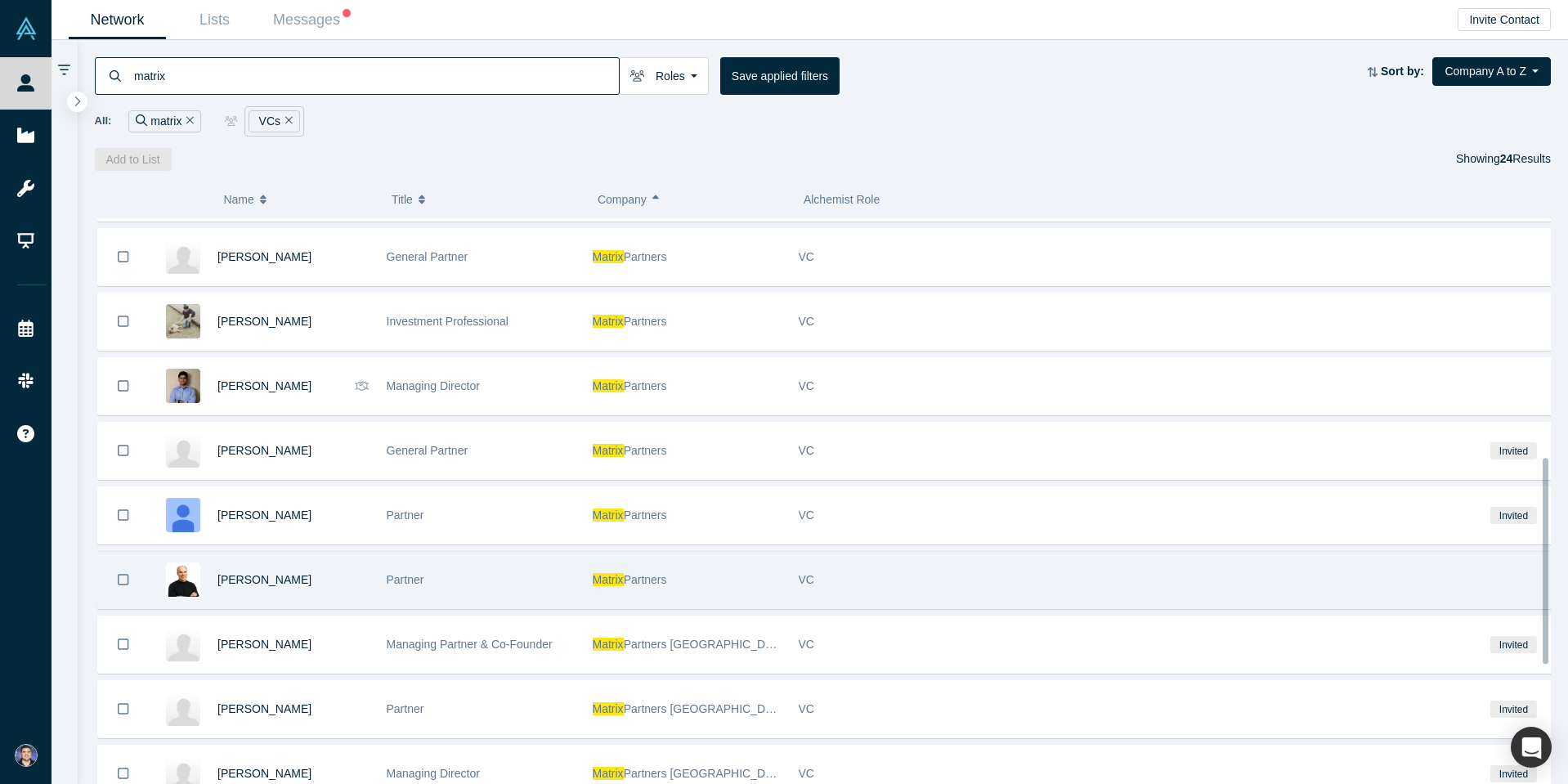
scroll to position [491, 0]
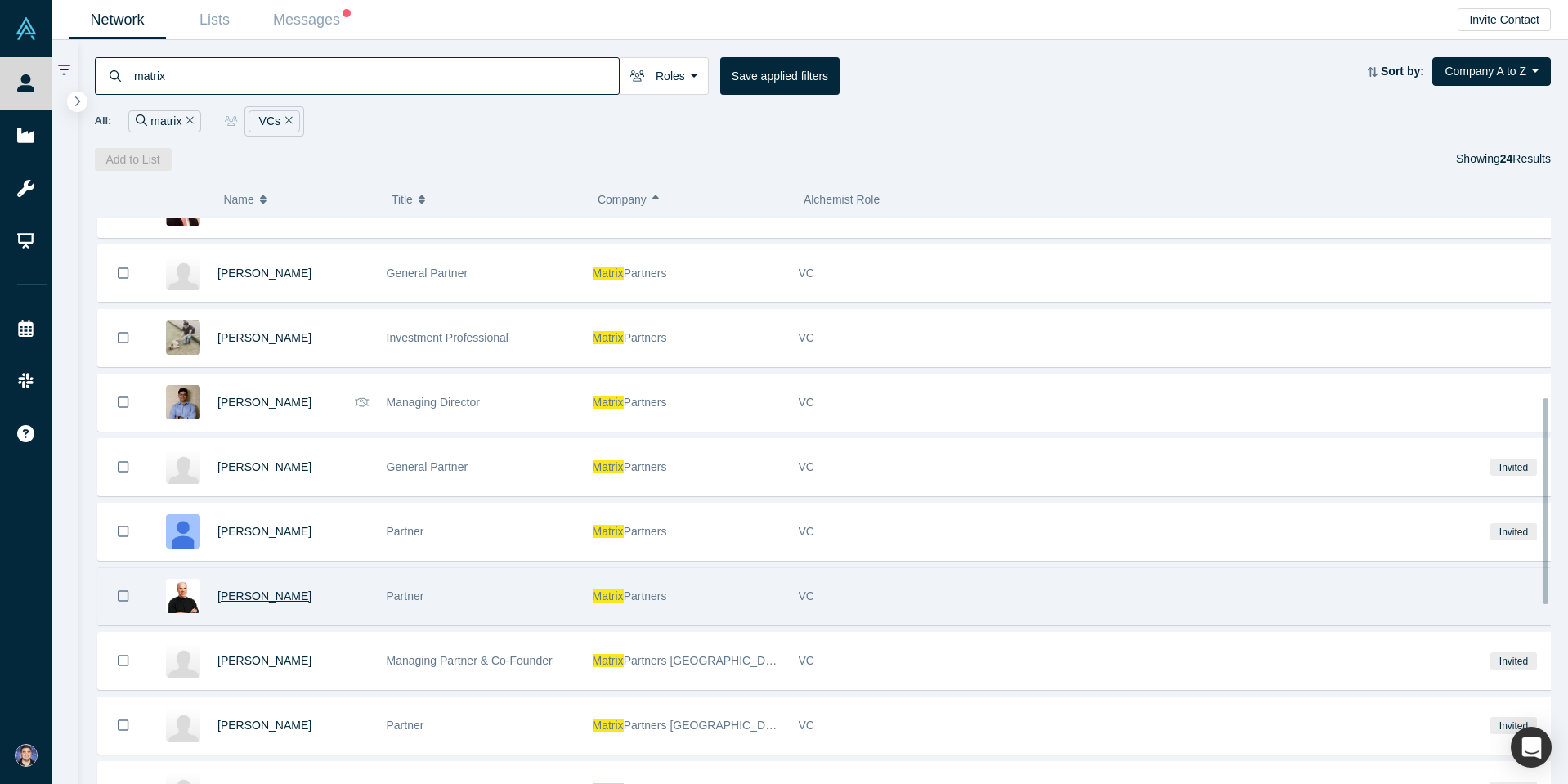
click at [254, 593] on span "Dana Stalder" at bounding box center [265, 596] width 94 height 13
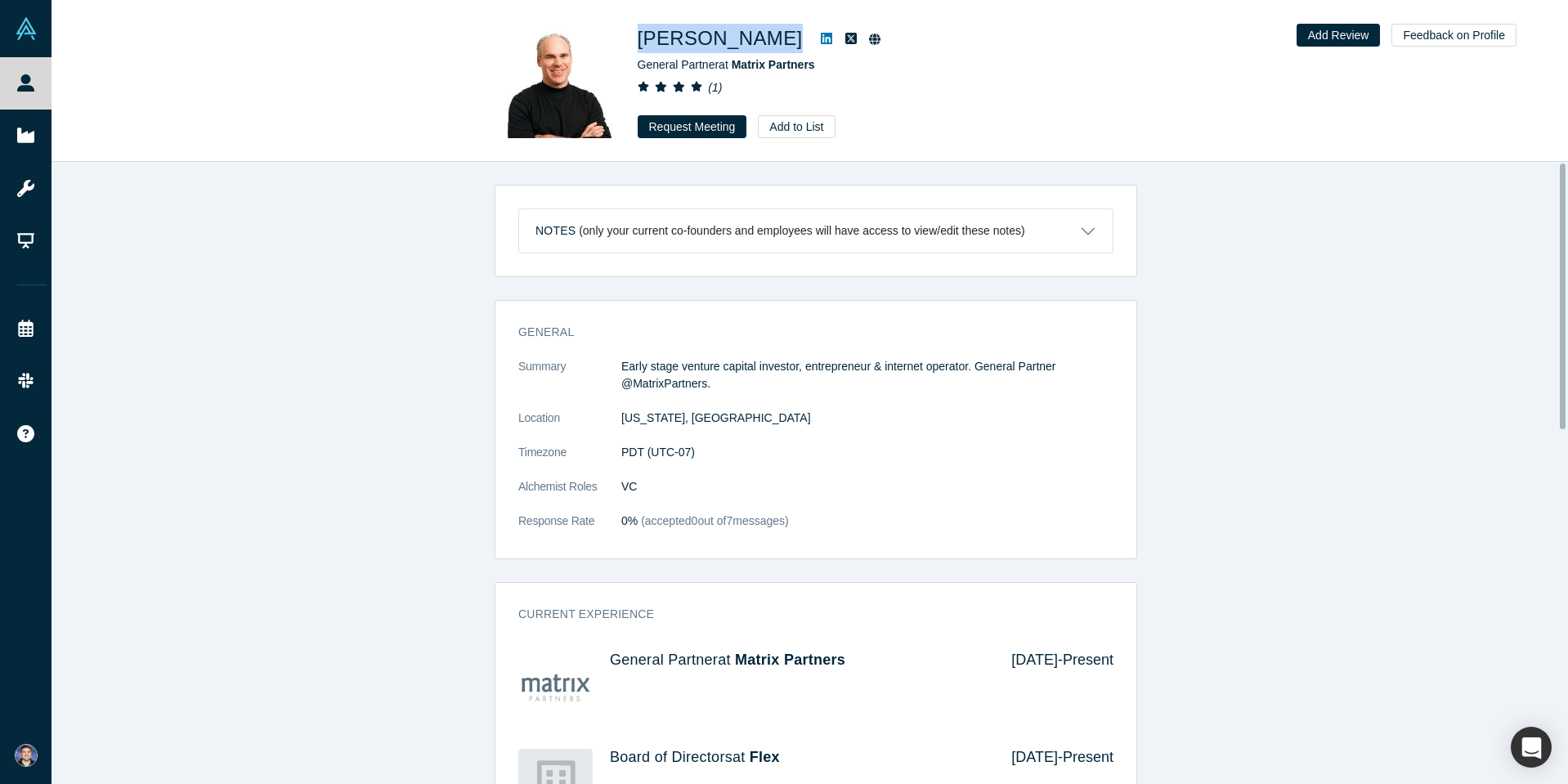
drag, startPoint x: 752, startPoint y: 39, endPoint x: 635, endPoint y: 39, distance: 117.0
click at [635, 39] on div "Dana Stalder General Partner at Matrix Partners ( 1 ) Request Meeting Add to Li…" at bounding box center [810, 81] width 643 height 114
copy div "Dana Stalder"
drag, startPoint x: 830, startPoint y: 64, endPoint x: 732, endPoint y: 64, distance: 98.0
click at [732, 64] on div "General Partner at Matrix Partners" at bounding box center [866, 65] width 458 height 17
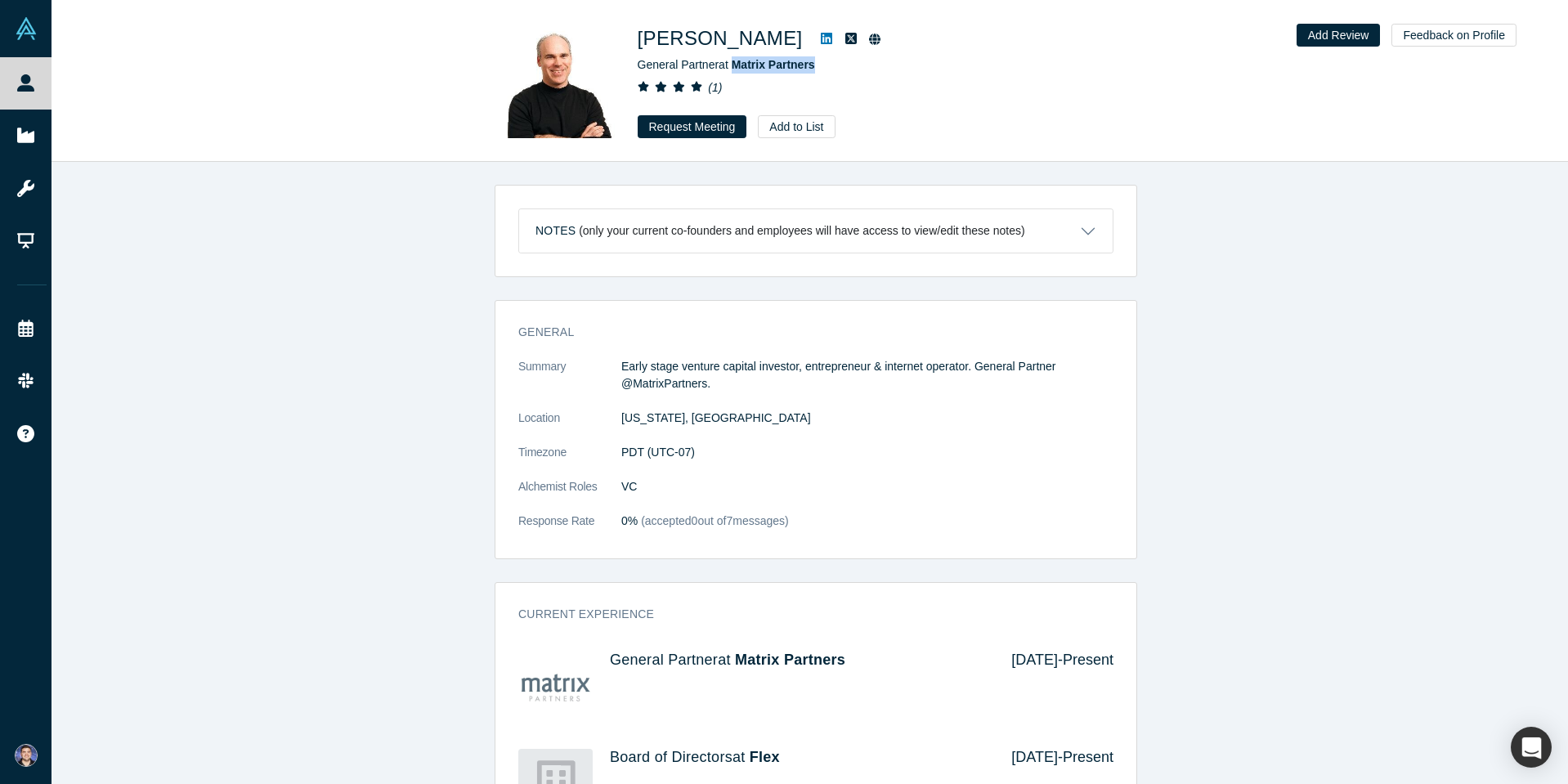
copy span "Matrix Partners"
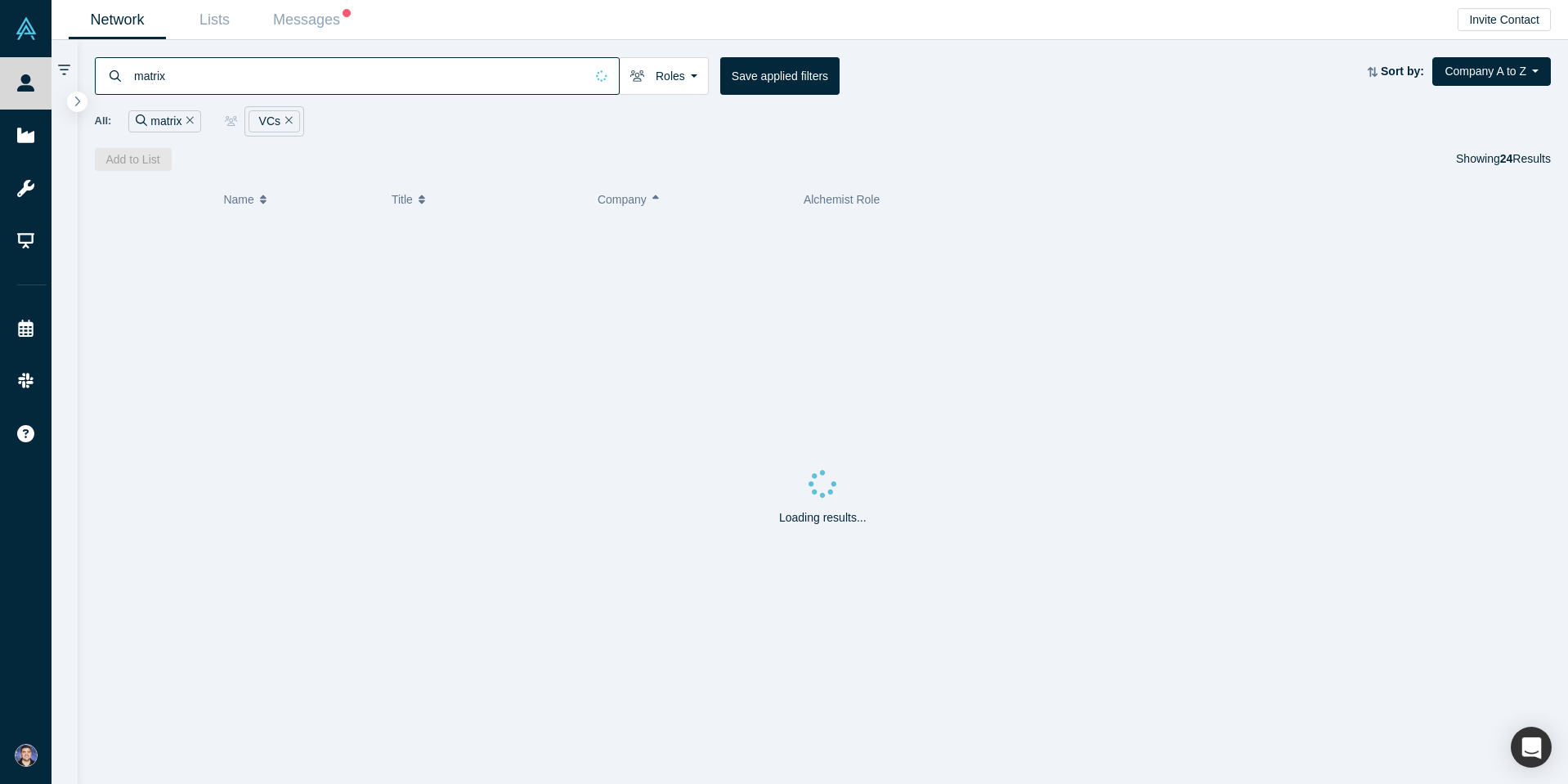
drag, startPoint x: 274, startPoint y: 70, endPoint x: 83, endPoint y: 55, distance: 191.6
click at [83, 55] on div "matrix Roles VCs Founders Faculty Mentors Alumni Mentor Angels Corporate Innova…" at bounding box center [823, 105] width 1492 height 131
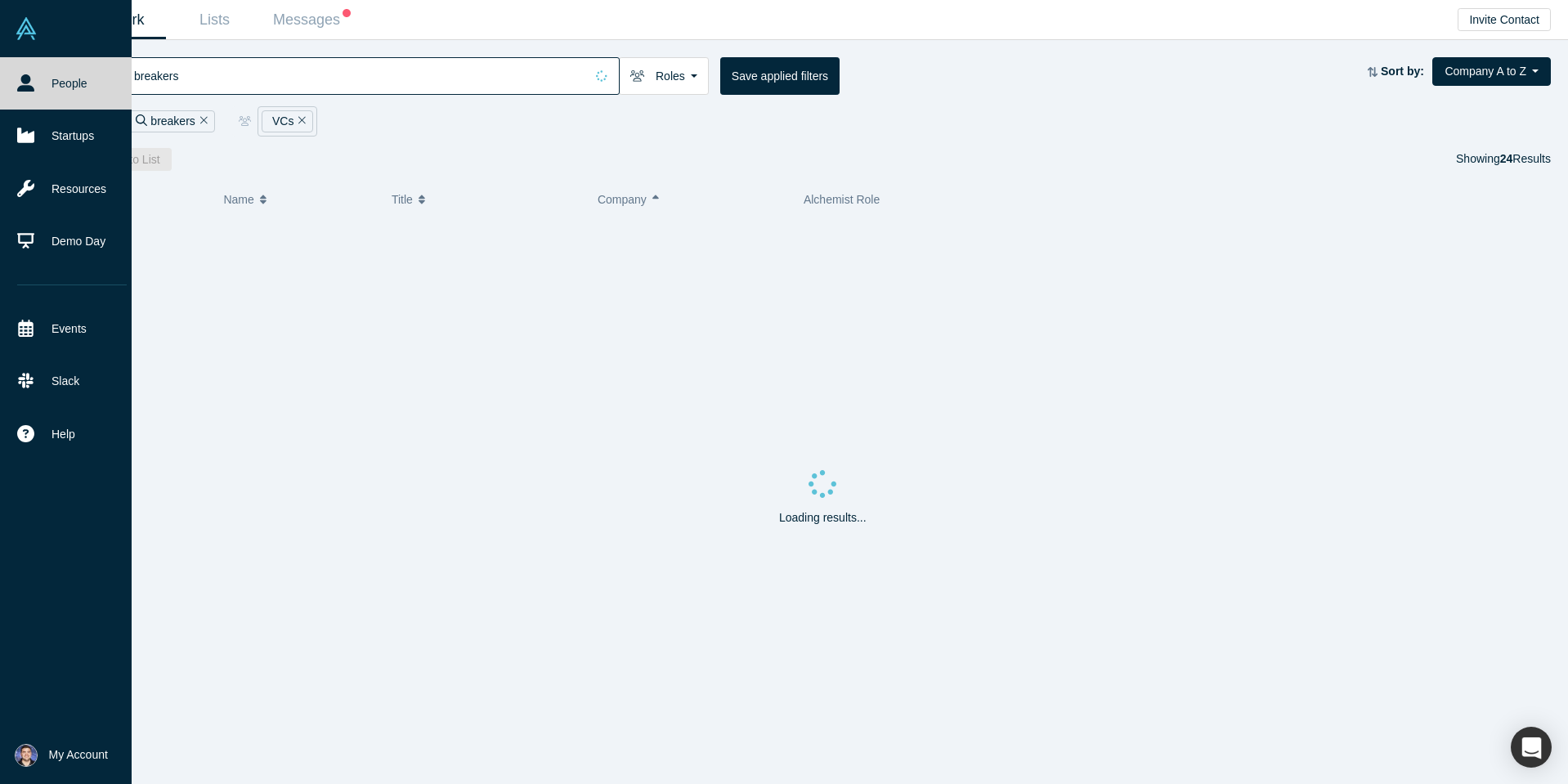
type input "breakers"
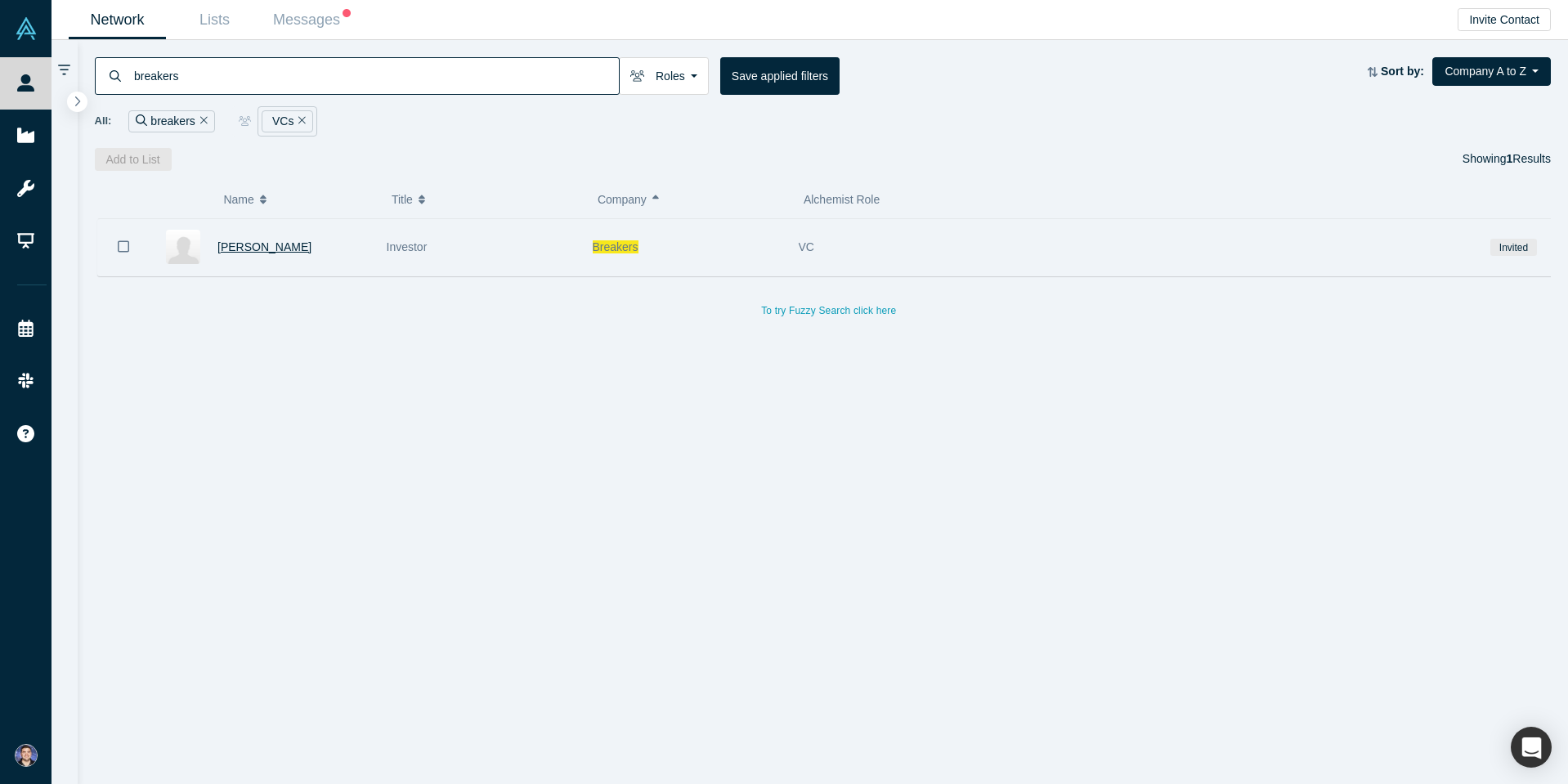
click at [259, 241] on span "Annie Luchsinger" at bounding box center [265, 247] width 94 height 13
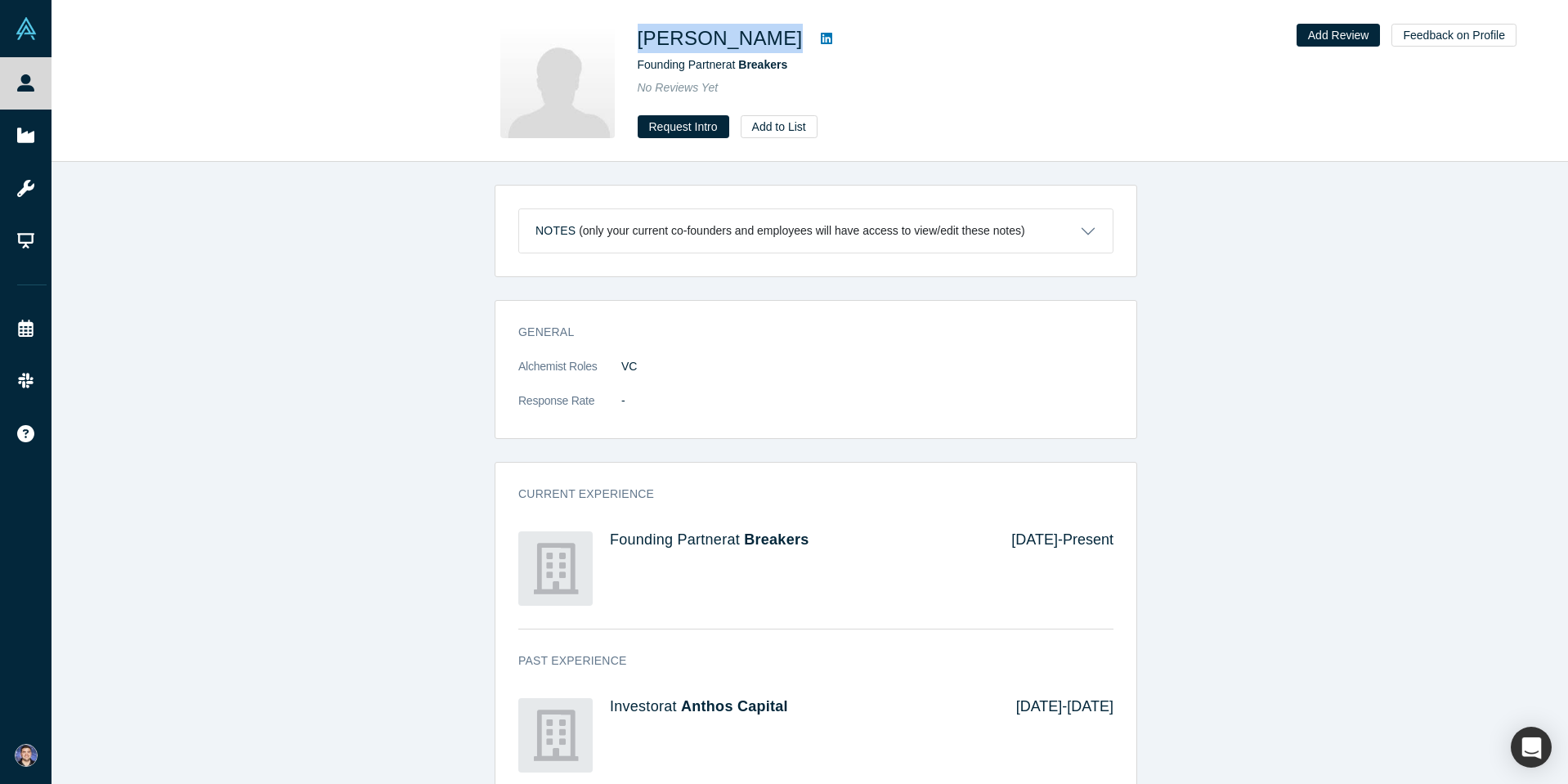
drag, startPoint x: 792, startPoint y: 40, endPoint x: 630, endPoint y: 48, distance: 162.2
click at [630, 48] on div "Annie Luchsinger Founding Partner at Breakers No Reviews Yet Request Intro Add …" at bounding box center [810, 81] width 643 height 114
copy div "Annie Luchsinger"
drag, startPoint x: 791, startPoint y: 69, endPoint x: 740, endPoint y: 68, distance: 51.0
click at [740, 68] on div "Founding Partner at Breakers" at bounding box center [866, 65] width 458 height 17
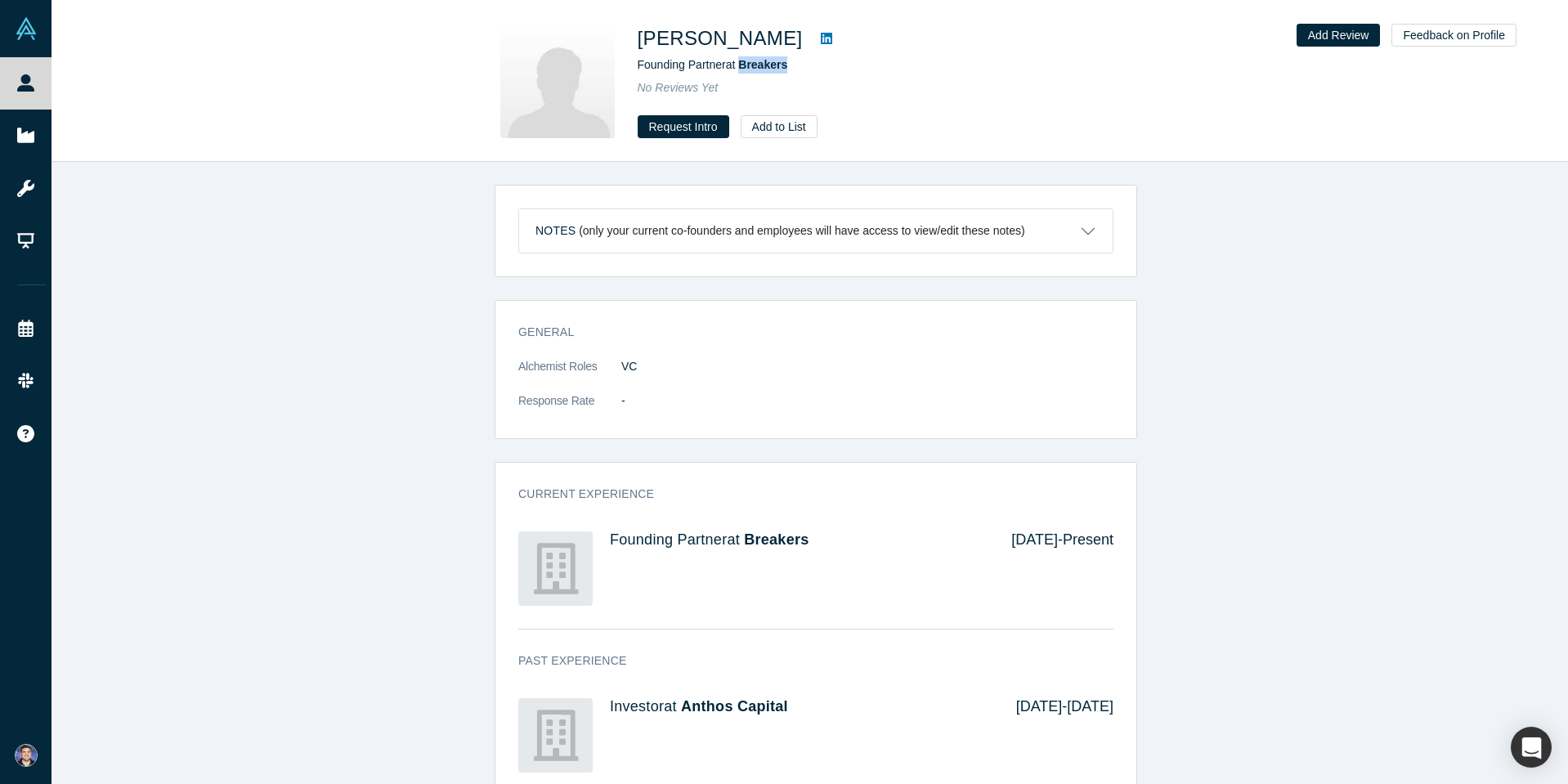
copy span "Breakers"
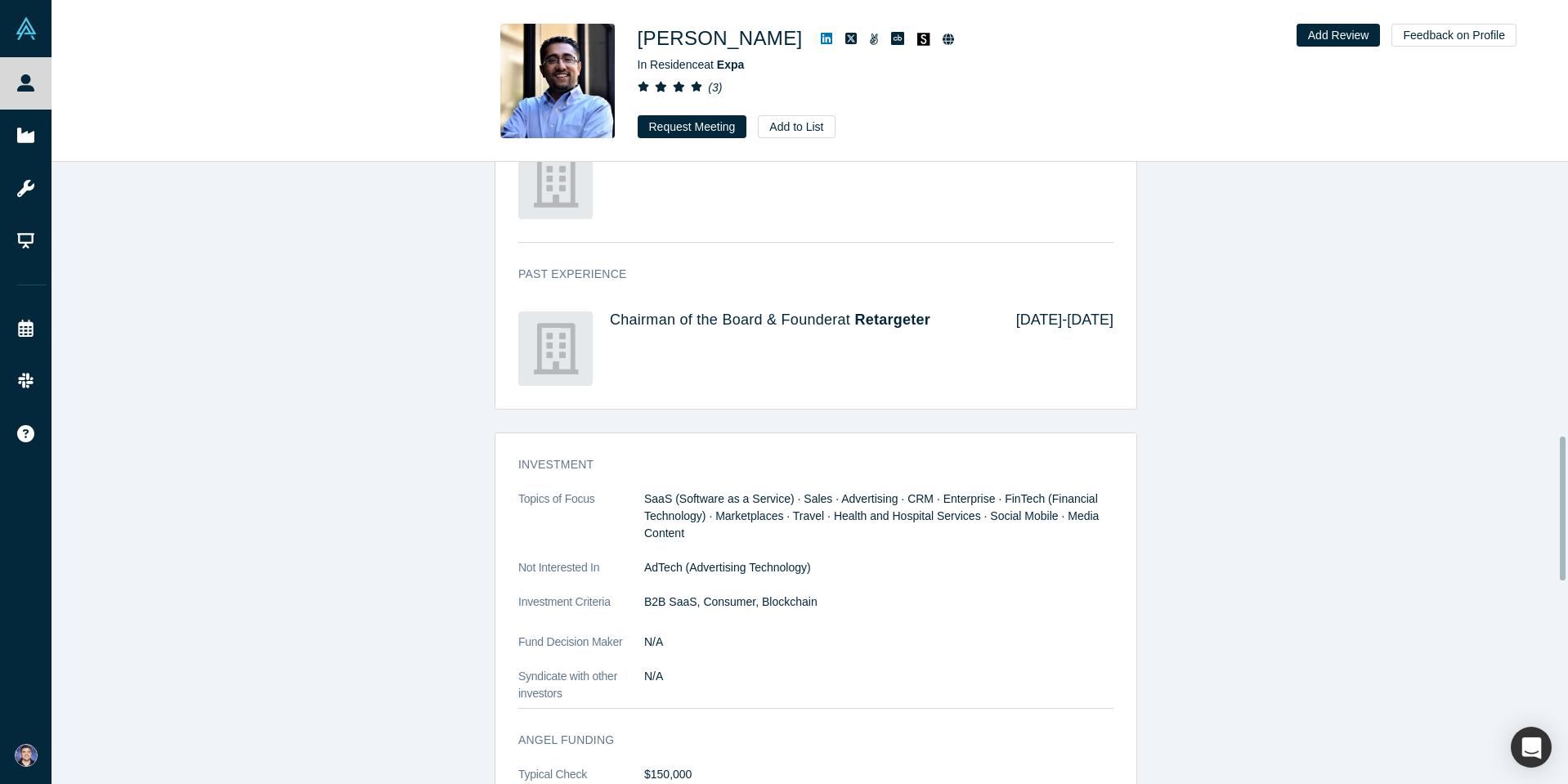
scroll to position [1160, 0]
